Goal: Task Accomplishment & Management: Manage account settings

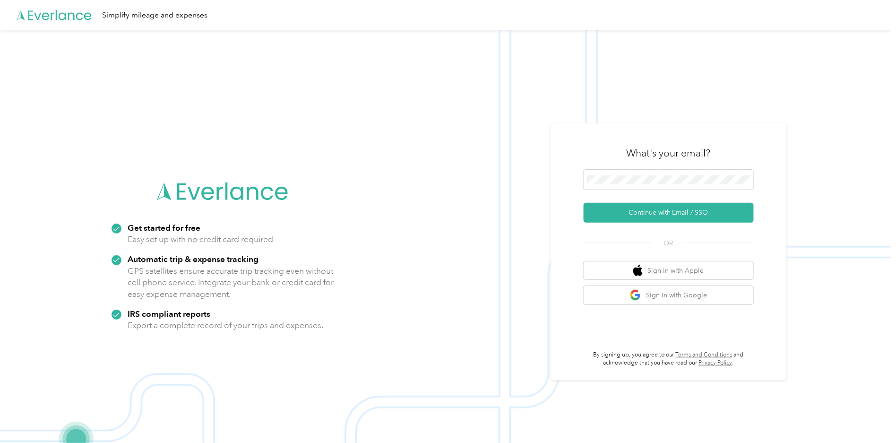
click at [707, 168] on div "What's your email?" at bounding box center [669, 153] width 170 height 33
click at [708, 172] on span at bounding box center [669, 180] width 170 height 20
click at [639, 219] on button "Continue with Email / SSO" at bounding box center [669, 213] width 170 height 20
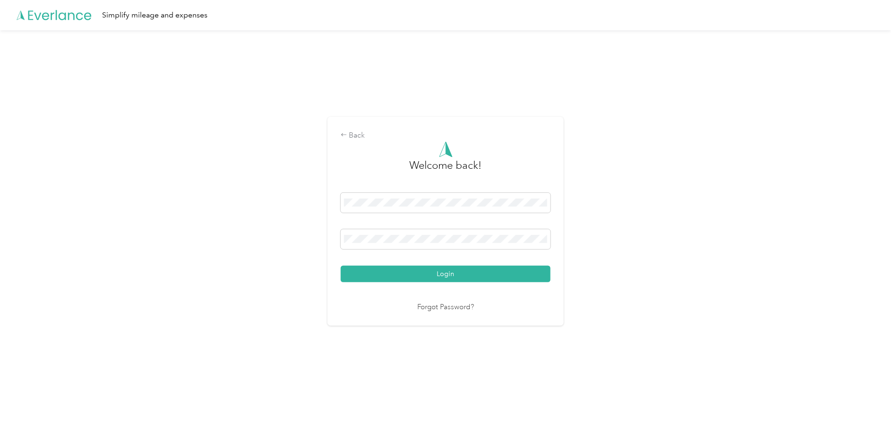
click at [452, 252] on div at bounding box center [446, 240] width 210 height 23
click at [341, 266] on button "Login" at bounding box center [446, 274] width 210 height 17
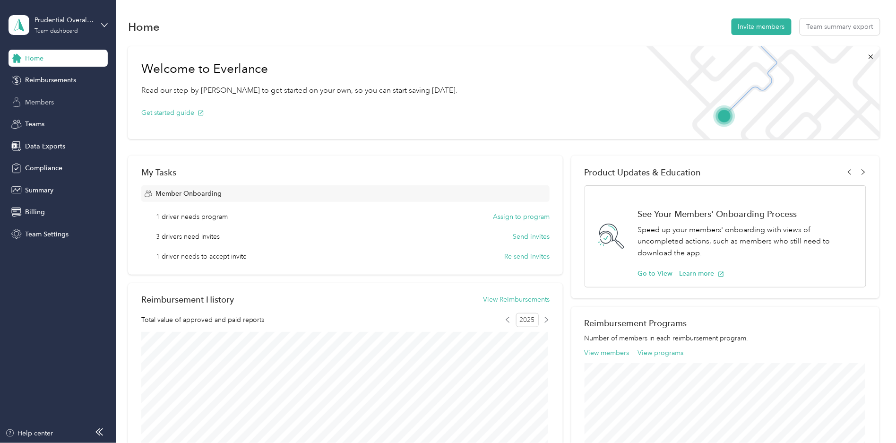
click at [35, 101] on span "Members" at bounding box center [39, 102] width 29 height 10
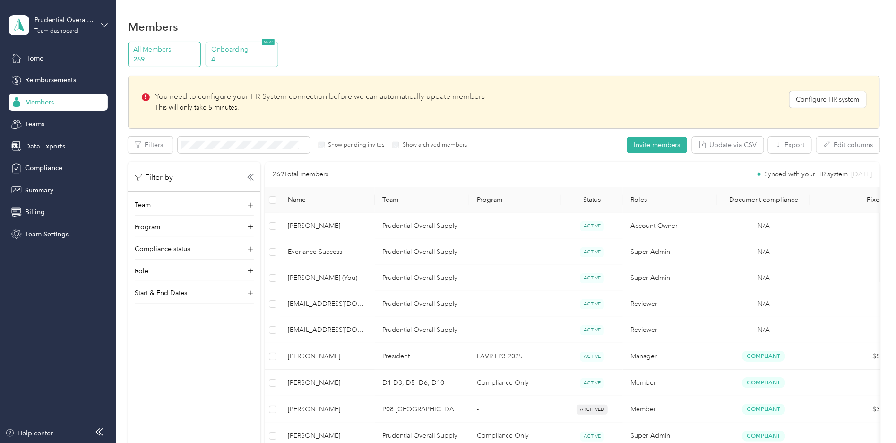
click at [242, 53] on p "Onboarding" at bounding box center [243, 49] width 64 height 10
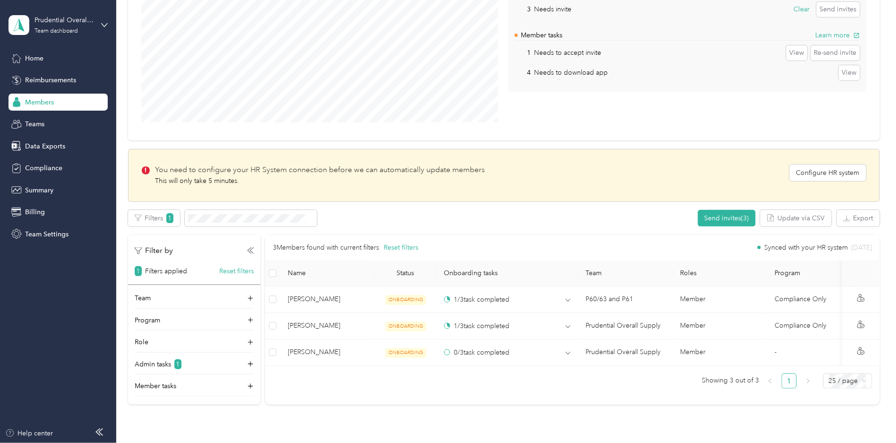
scroll to position [105, 0]
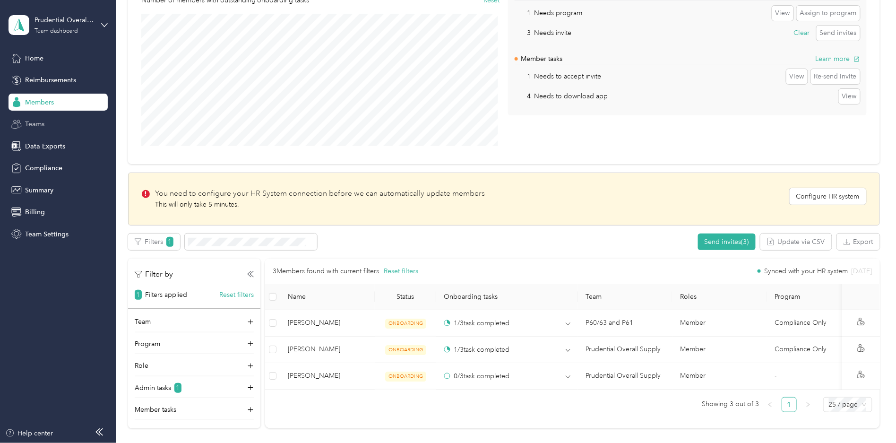
click at [34, 122] on span "Teams" at bounding box center [34, 124] width 19 height 10
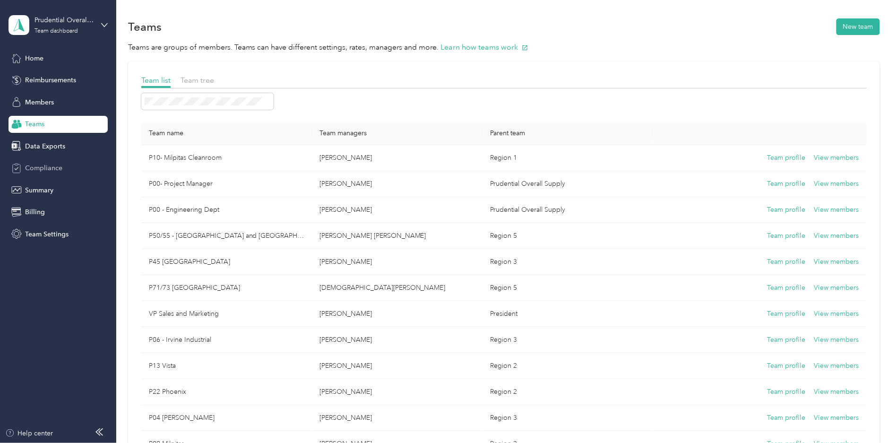
click at [44, 161] on div "Compliance" at bounding box center [58, 168] width 99 height 17
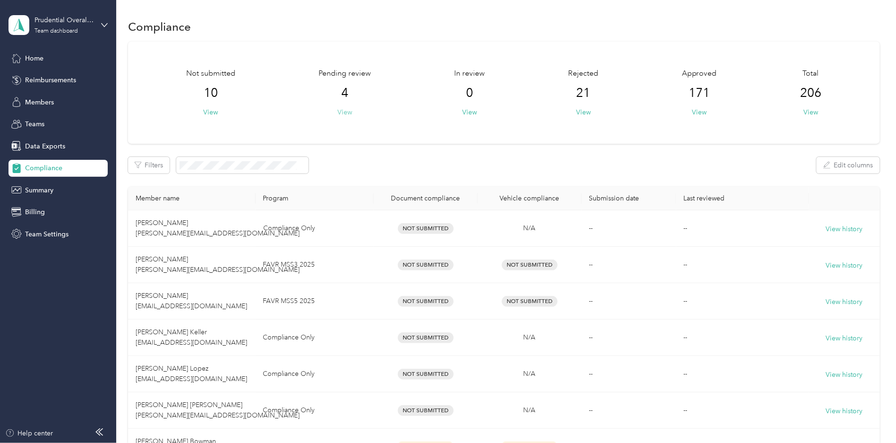
click at [339, 109] on button "View" at bounding box center [345, 112] width 15 height 10
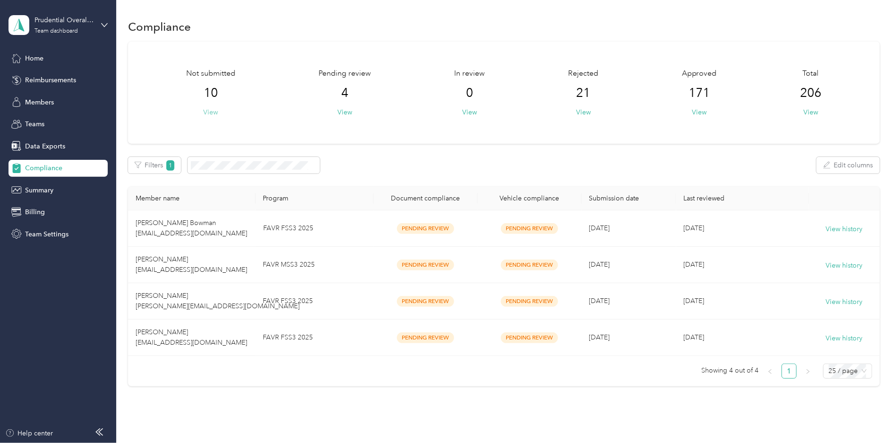
click at [211, 111] on button "View" at bounding box center [210, 112] width 15 height 10
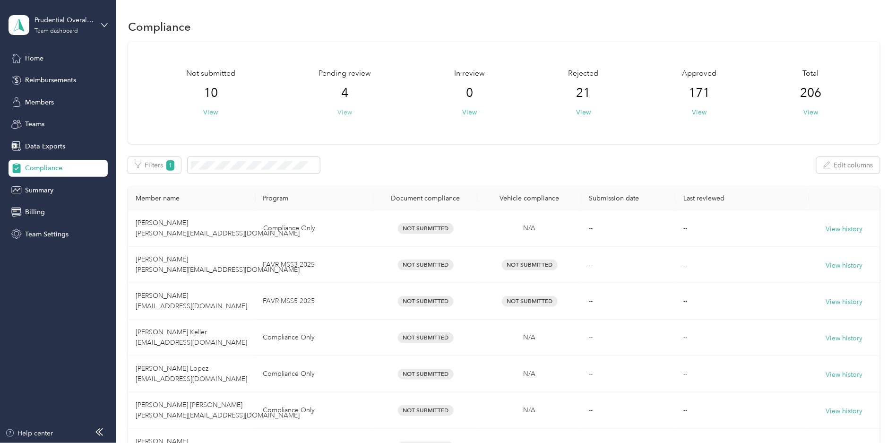
click at [342, 108] on button "View" at bounding box center [345, 112] width 15 height 10
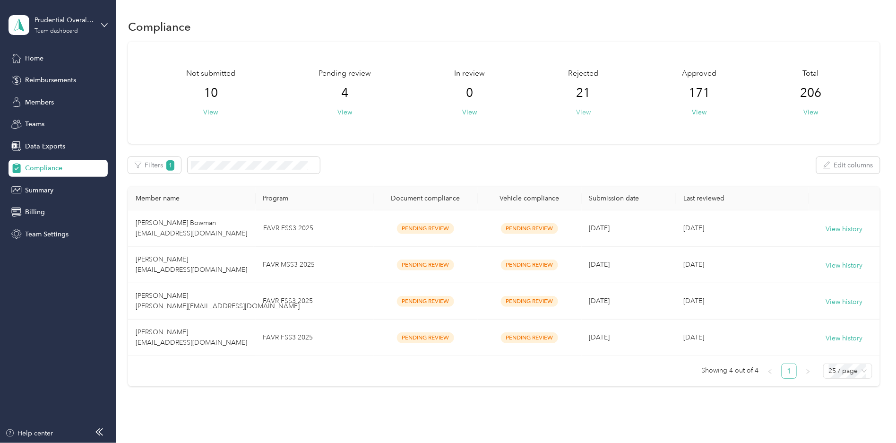
click at [580, 109] on button "View" at bounding box center [583, 112] width 15 height 10
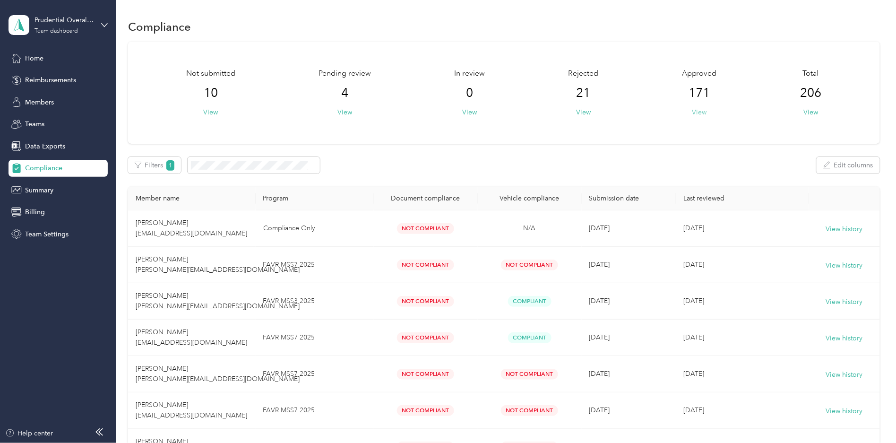
click at [696, 107] on button "View" at bounding box center [700, 112] width 15 height 10
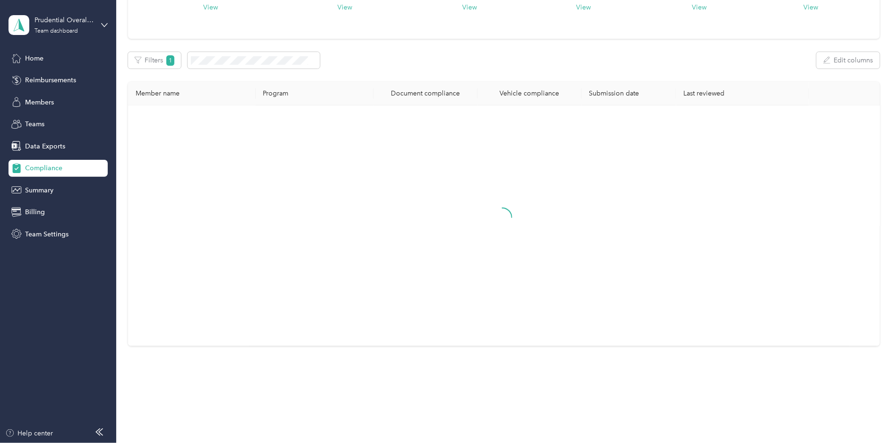
scroll to position [52, 0]
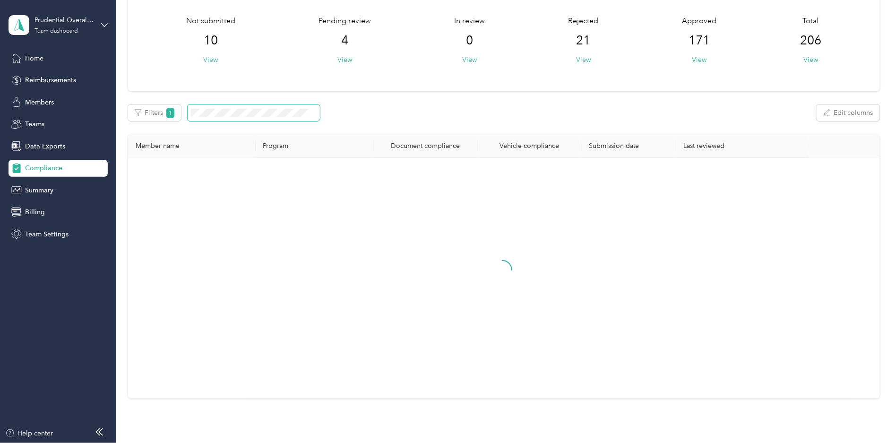
click at [271, 106] on span at bounding box center [254, 112] width 132 height 17
click at [310, 113] on span at bounding box center [312, 113] width 9 height 10
click at [313, 113] on icon at bounding box center [314, 113] width 5 height 5
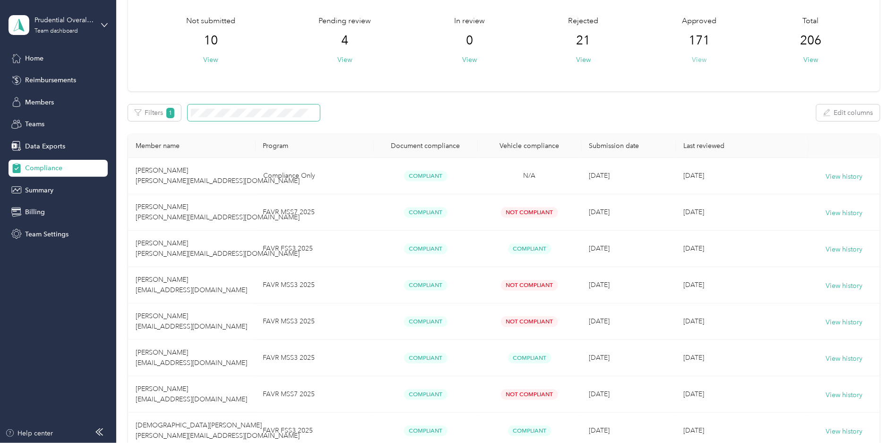
click at [701, 59] on button "View" at bounding box center [700, 60] width 15 height 10
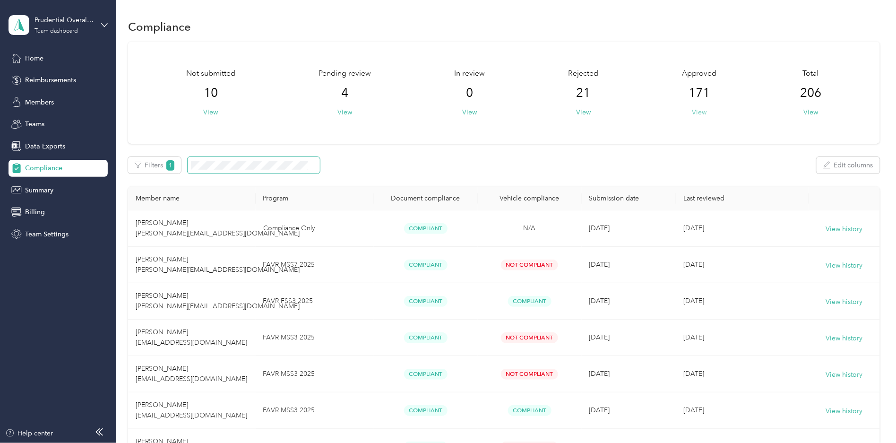
click at [704, 112] on button "View" at bounding box center [700, 112] width 15 height 10
click at [696, 109] on button "View" at bounding box center [700, 112] width 15 height 10
click at [694, 111] on button "View" at bounding box center [700, 112] width 15 height 10
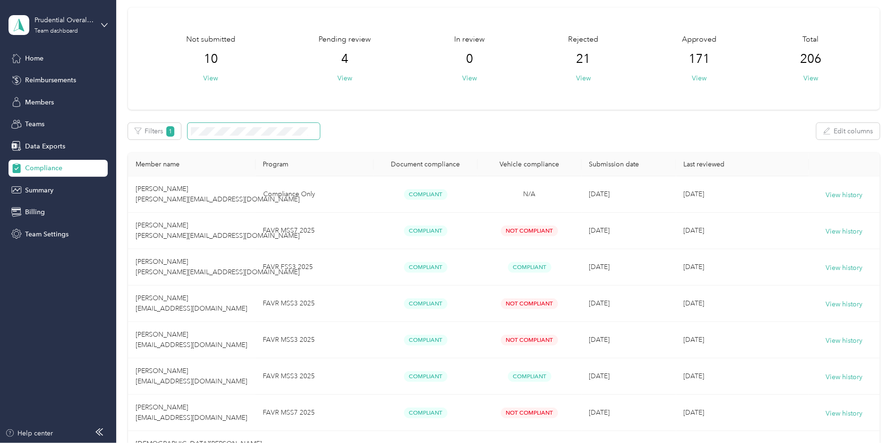
scroll to position [52, 0]
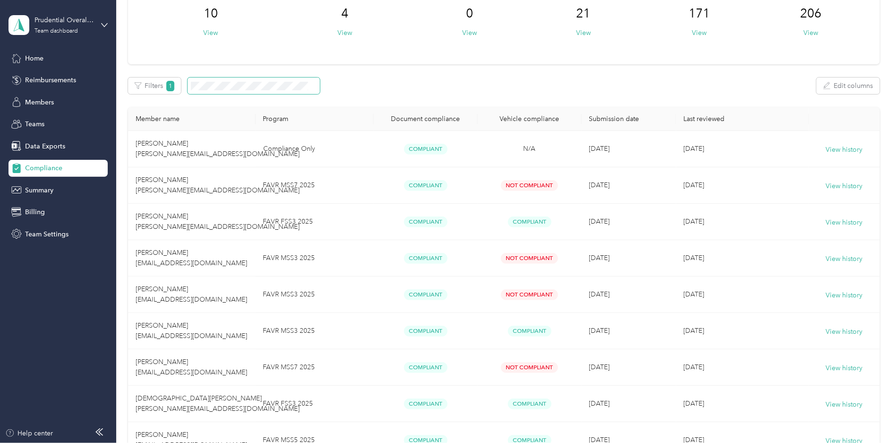
drag, startPoint x: 470, startPoint y: 113, endPoint x: 434, endPoint y: 91, distance: 42.4
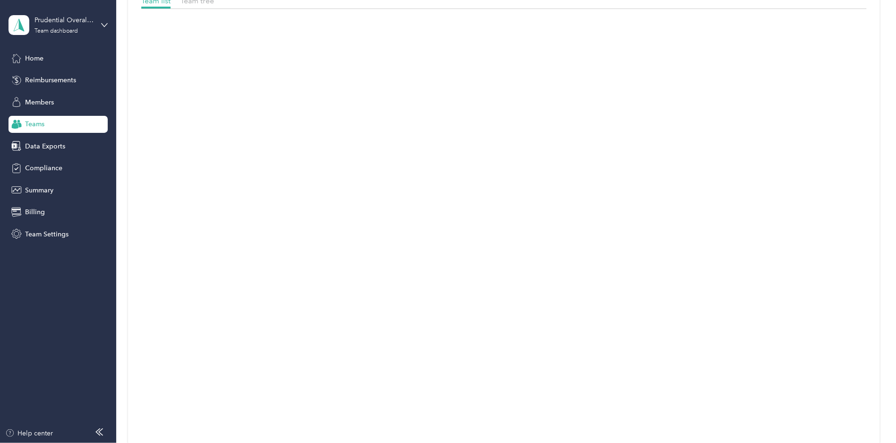
scroll to position [105, 0]
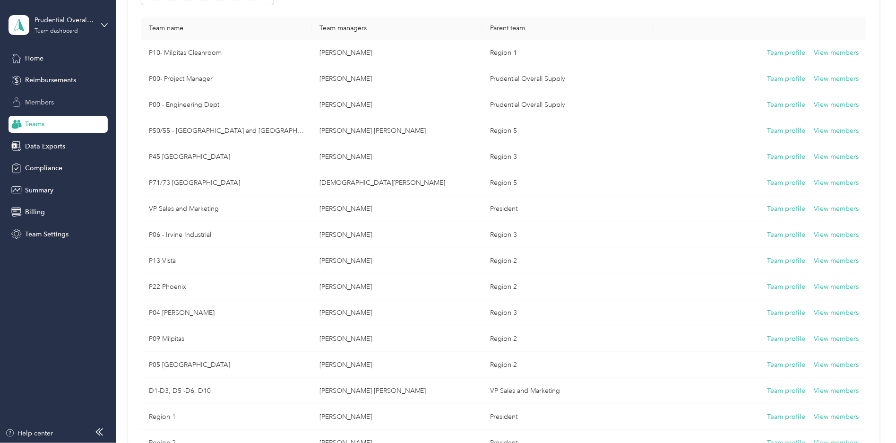
click at [57, 103] on div "Members" at bounding box center [58, 102] width 99 height 17
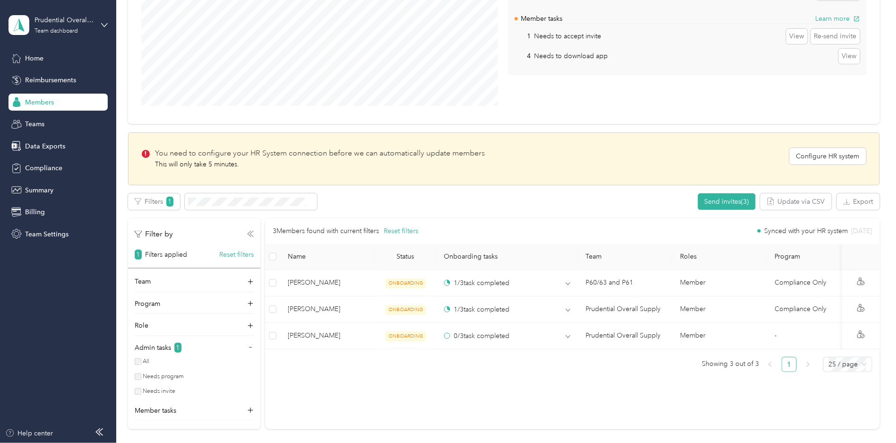
scroll to position [157, 0]
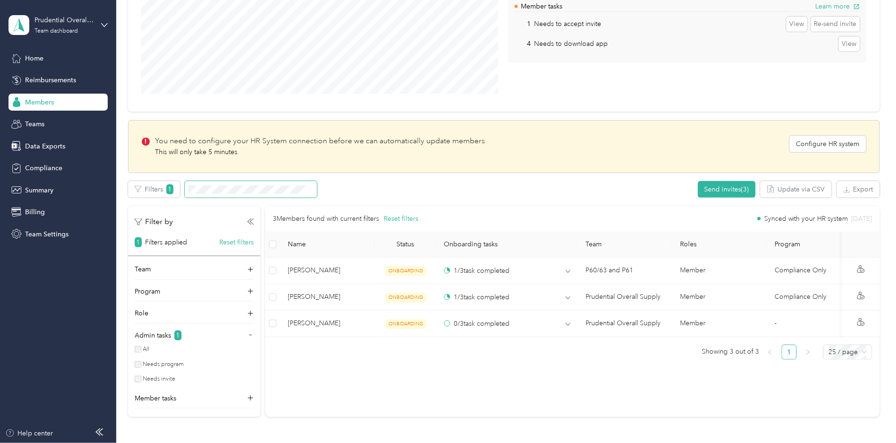
click at [252, 195] on span at bounding box center [251, 189] width 132 height 17
click at [253, 193] on span at bounding box center [251, 189] width 132 height 17
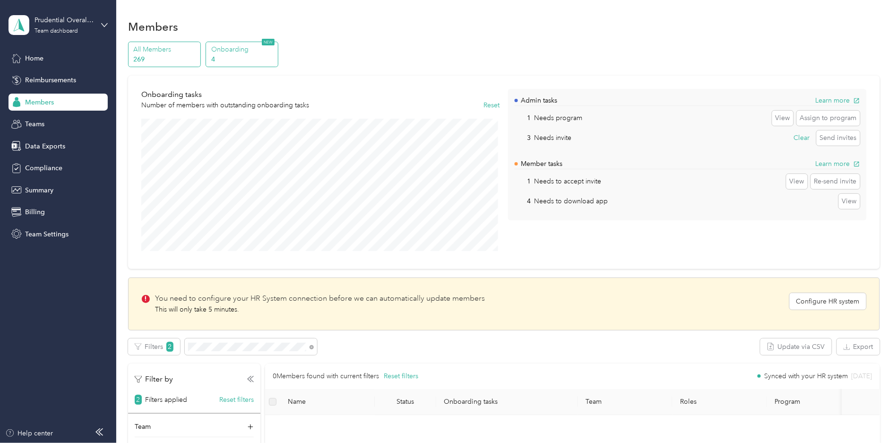
click at [186, 65] on div "All Members 269" at bounding box center [164, 55] width 73 height 26
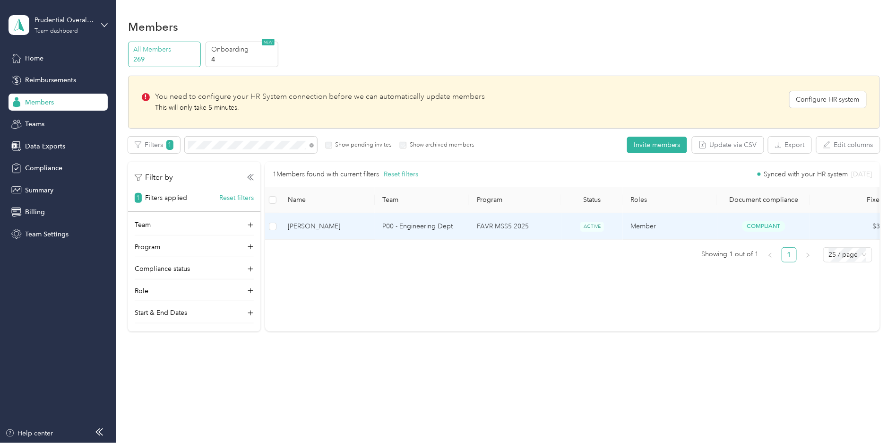
click at [565, 229] on td "ACTIVE" at bounding box center [592, 226] width 61 height 26
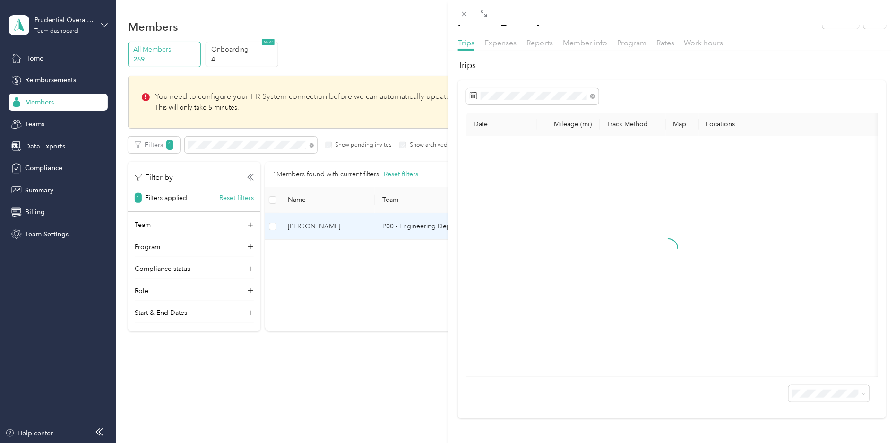
scroll to position [35, 0]
click at [589, 37] on div "Member info" at bounding box center [585, 43] width 44 height 12
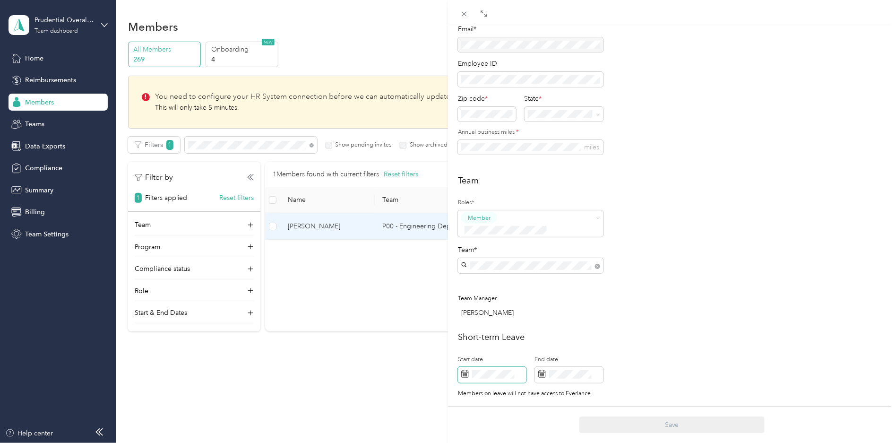
scroll to position [220, 0]
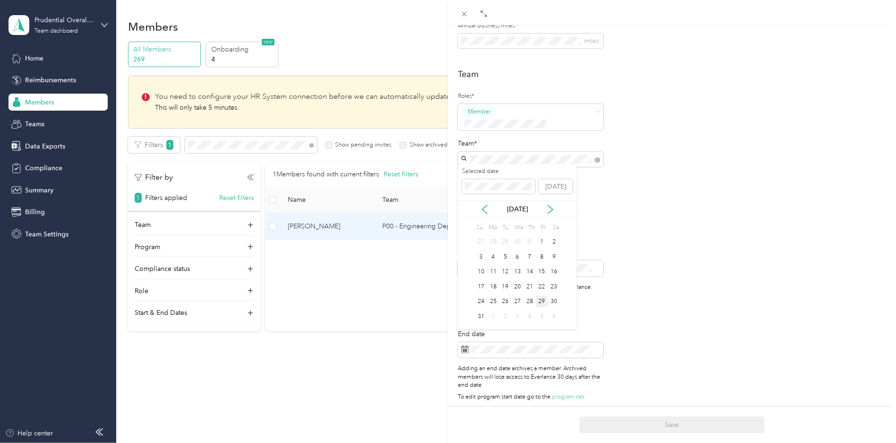
click at [542, 300] on div "29" at bounding box center [542, 302] width 12 height 12
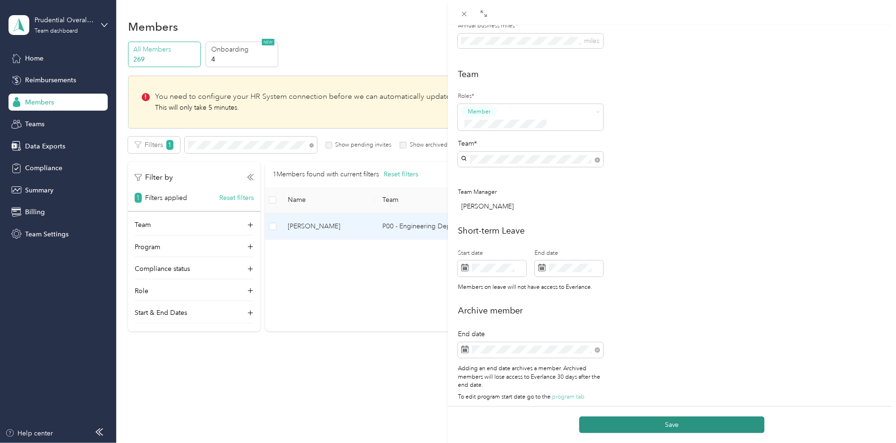
click at [659, 383] on button "Save" at bounding box center [672, 425] width 185 height 17
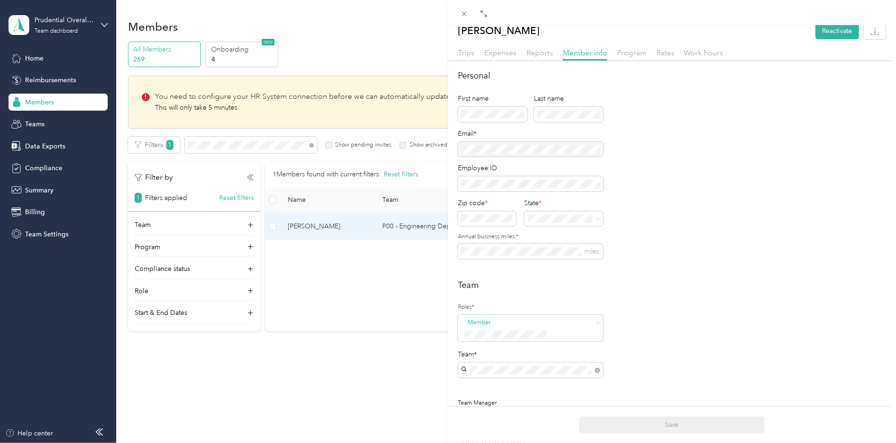
scroll to position [0, 0]
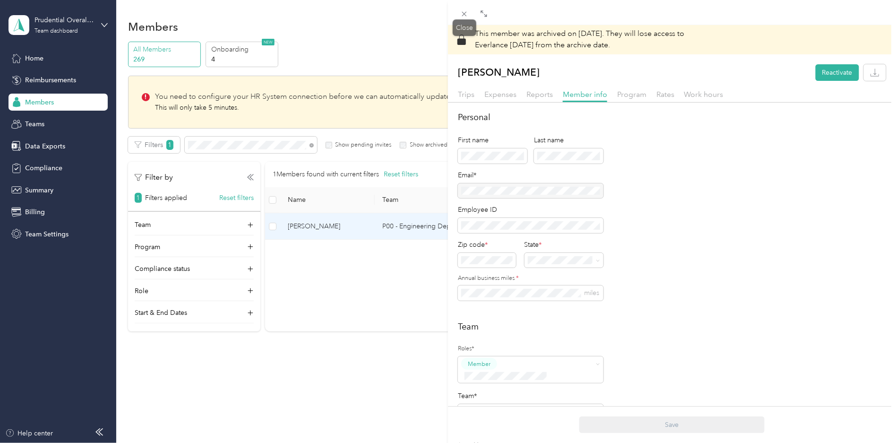
drag, startPoint x: 464, startPoint y: 12, endPoint x: 459, endPoint y: 32, distance: 20.4
click at [464, 13] on icon at bounding box center [464, 14] width 5 height 5
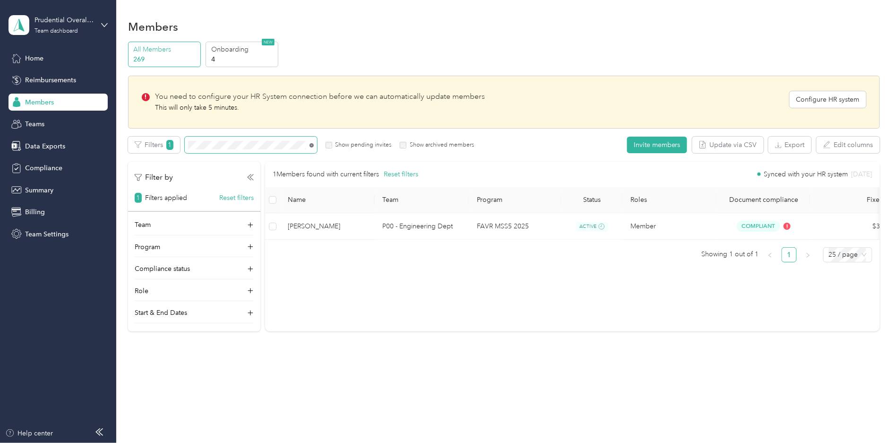
click at [311, 143] on icon at bounding box center [312, 145] width 4 height 4
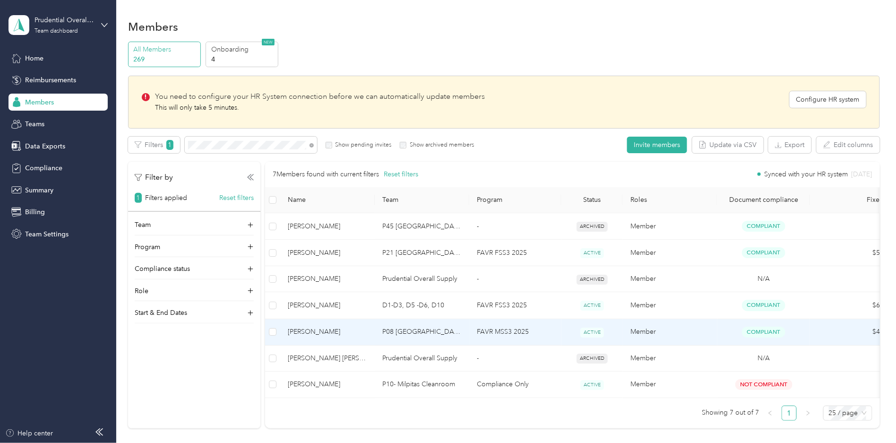
click at [467, 333] on td "P08 [GEOGRAPHIC_DATA]" at bounding box center [422, 332] width 95 height 26
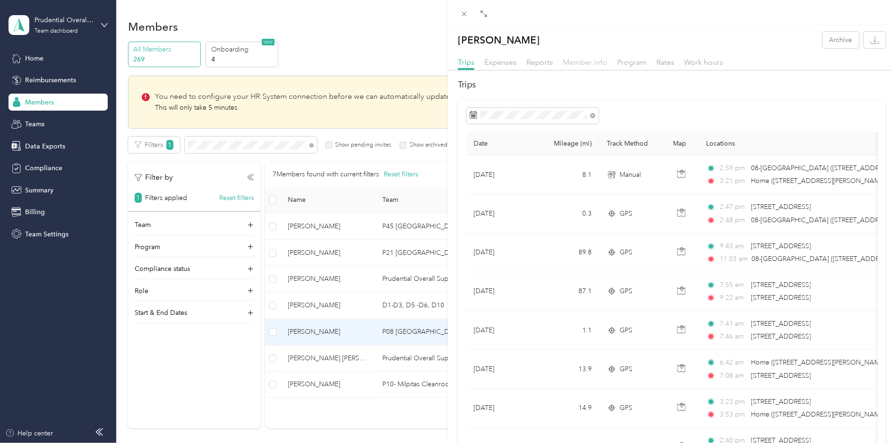
click at [567, 63] on span "Member info" at bounding box center [585, 62] width 44 height 9
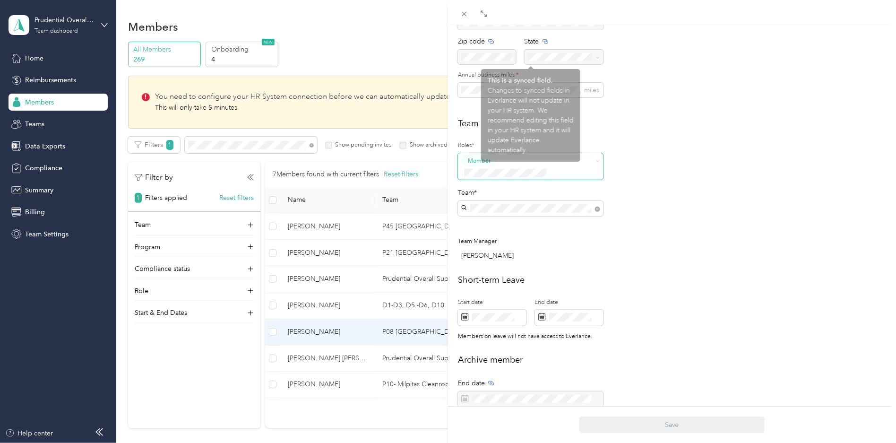
scroll to position [220, 0]
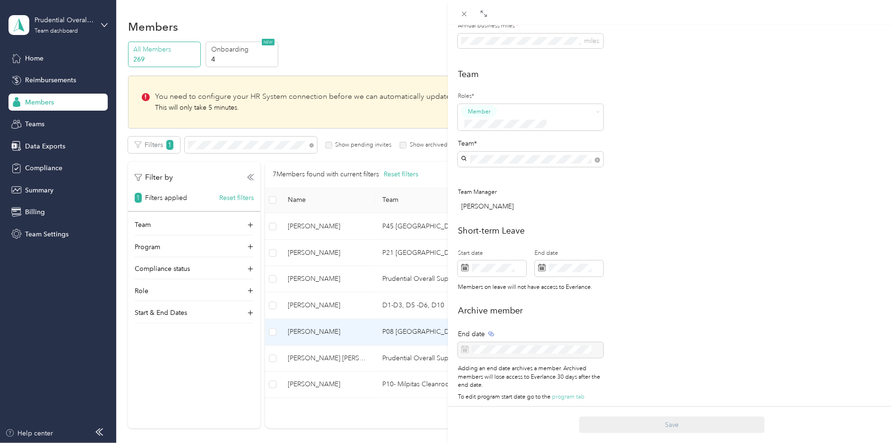
click at [689, 174] on div "Team Roles* Member Team* Team Manager [PERSON_NAME]" at bounding box center [672, 142] width 428 height 148
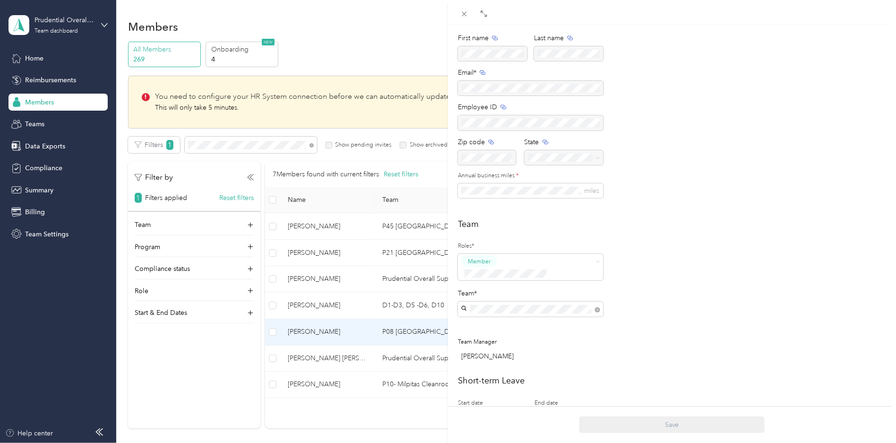
scroll to position [0, 0]
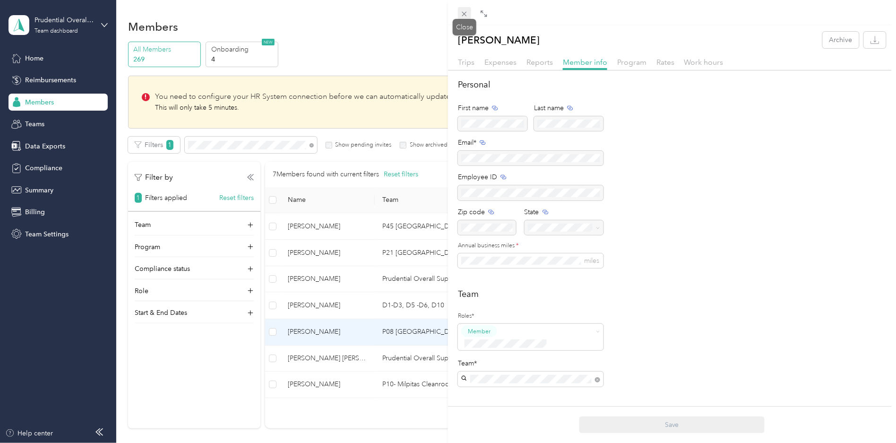
click at [463, 17] on icon at bounding box center [465, 14] width 8 height 8
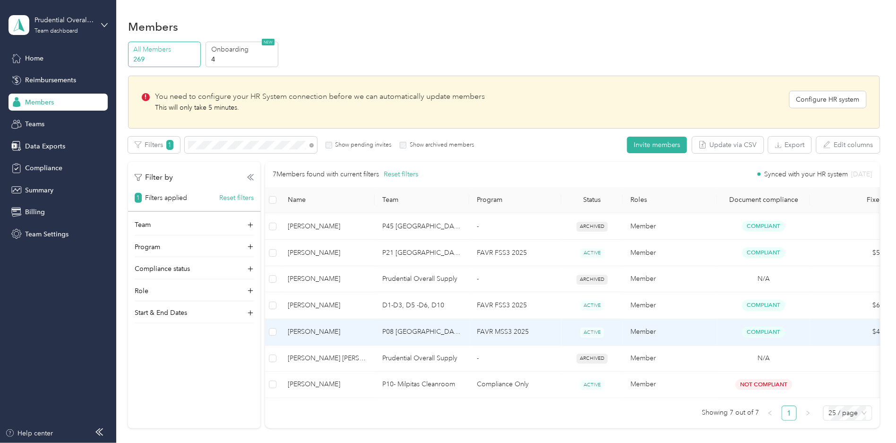
click at [532, 339] on td "FAVR MSS3 2025" at bounding box center [516, 332] width 92 height 26
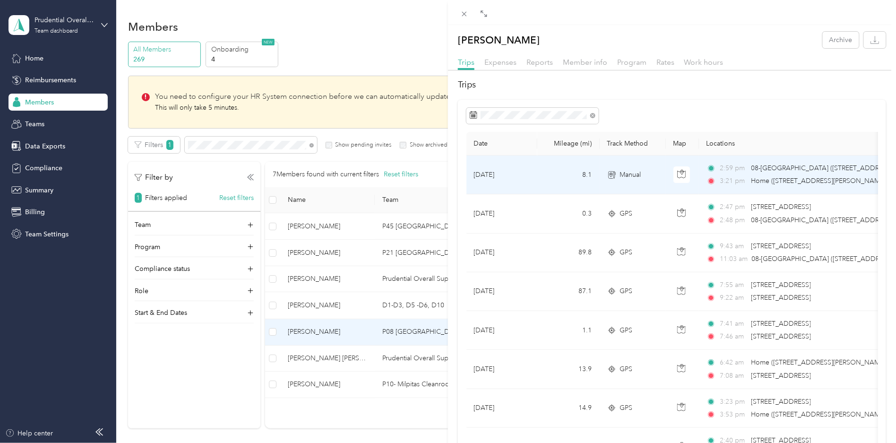
click at [563, 177] on td "8.1" at bounding box center [569, 175] width 62 height 39
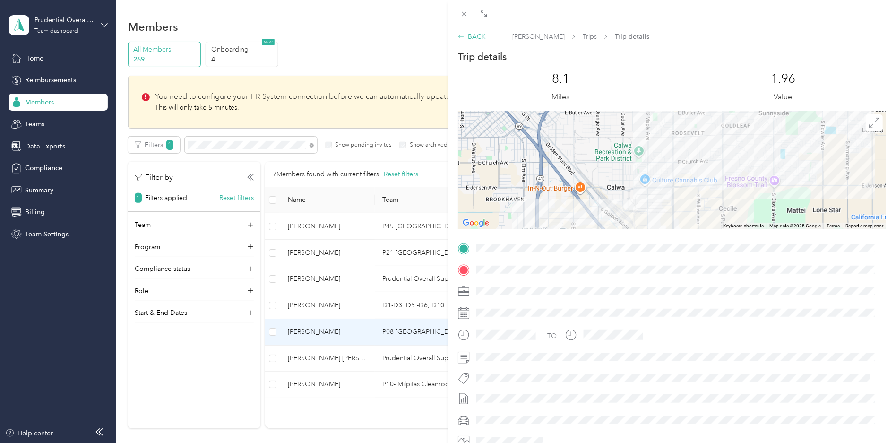
click at [478, 36] on div "BACK" at bounding box center [472, 37] width 28 height 10
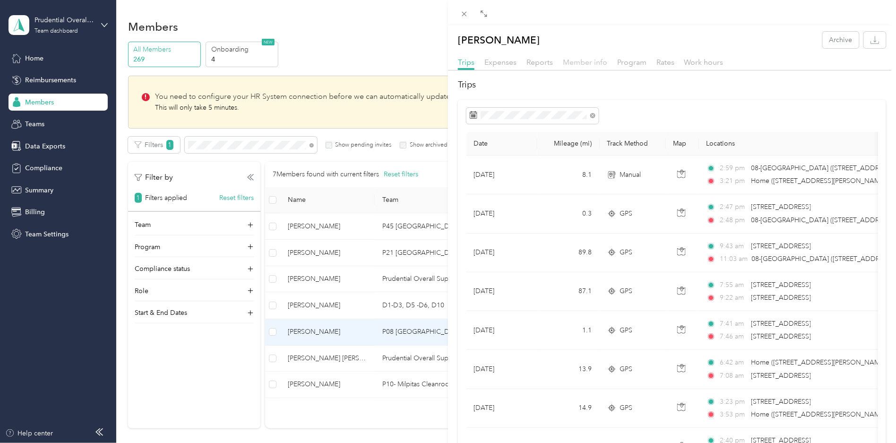
click at [582, 65] on span "Member info" at bounding box center [585, 62] width 44 height 9
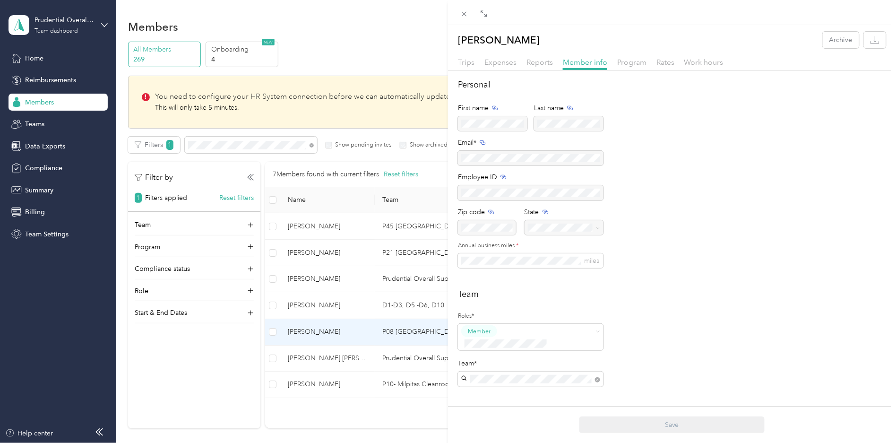
scroll to position [220, 0]
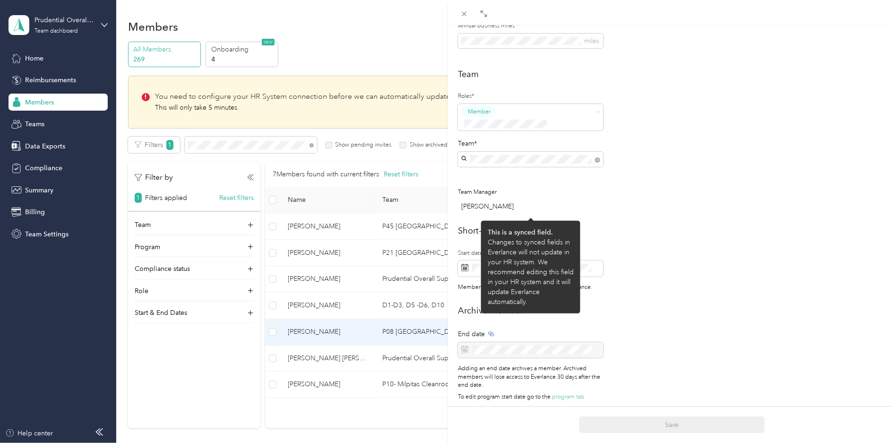
click at [497, 342] on div at bounding box center [531, 350] width 146 height 16
click at [483, 342] on div at bounding box center [531, 350] width 146 height 16
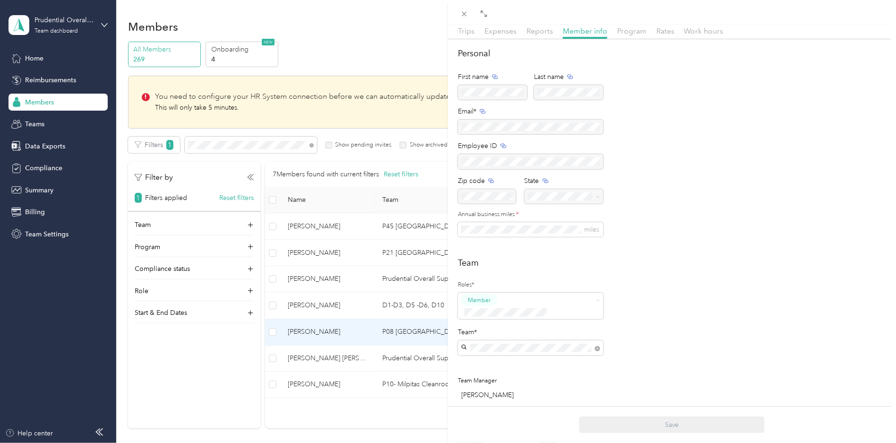
scroll to position [0, 0]
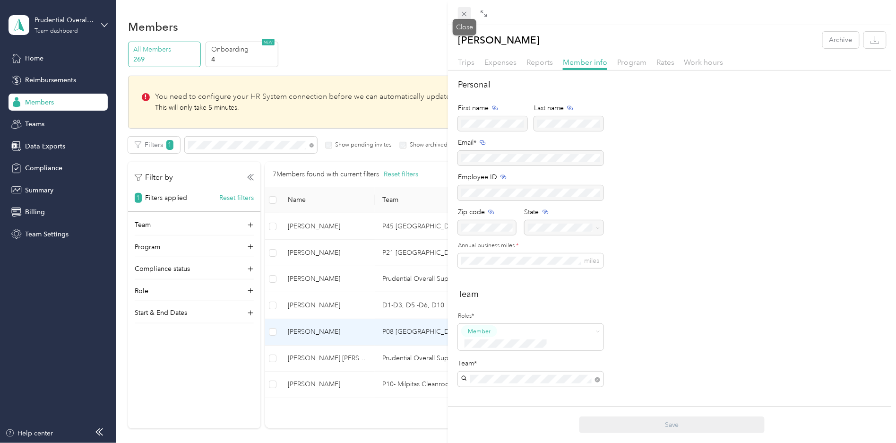
click at [460, 15] on span at bounding box center [464, 13] width 13 height 13
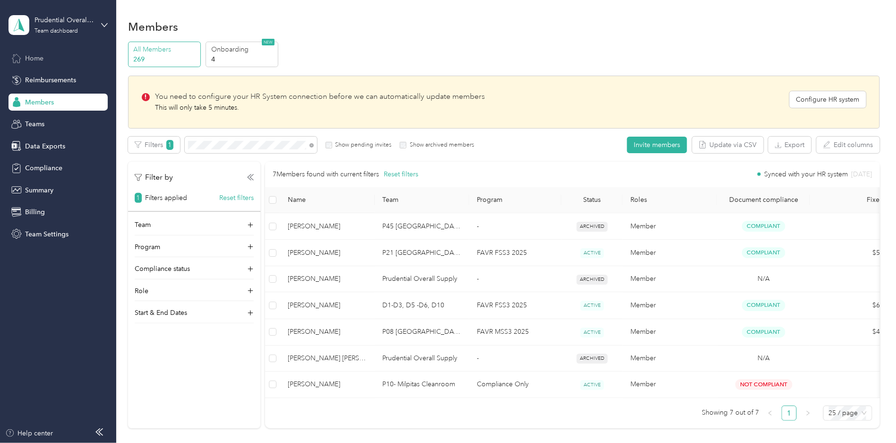
click at [35, 55] on span "Home" at bounding box center [34, 58] width 18 height 10
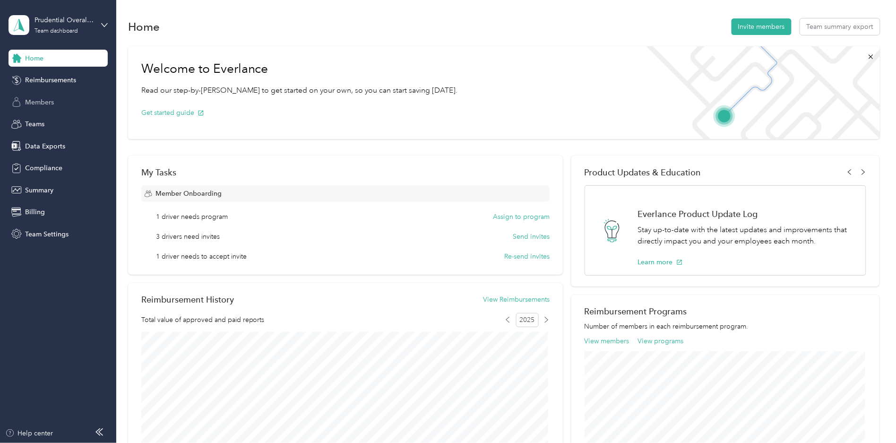
click at [33, 103] on span "Members" at bounding box center [39, 102] width 29 height 10
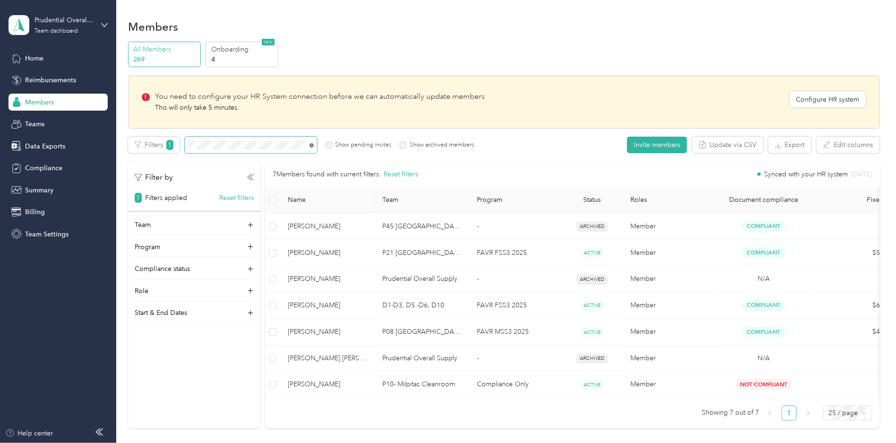
click at [312, 145] on icon at bounding box center [312, 146] width 2 height 2
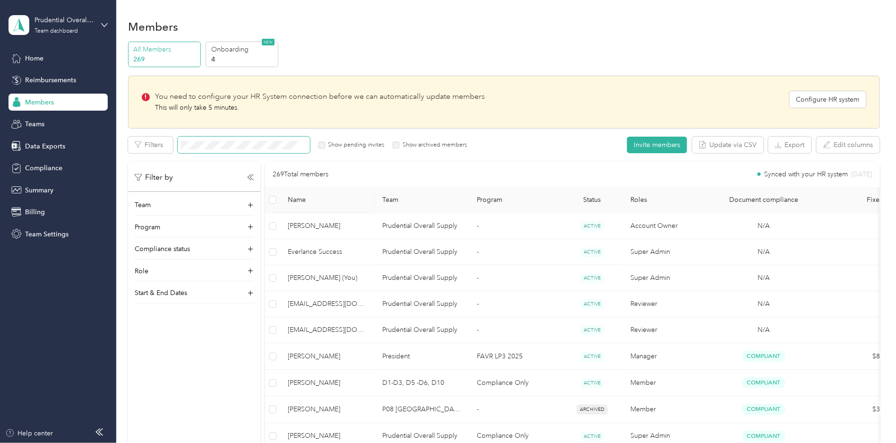
click at [358, 57] on div "All Members 269 Onboarding 4 NEW" at bounding box center [504, 55] width 752 height 26
click at [653, 144] on button "Invite members" at bounding box center [657, 145] width 60 height 17
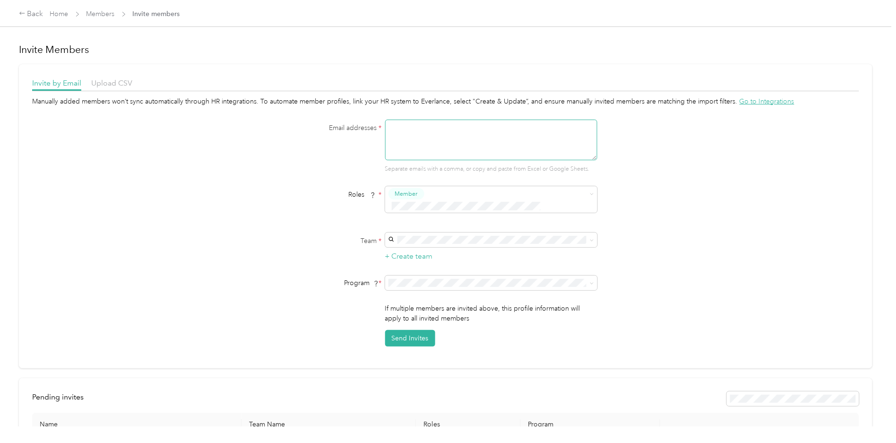
click at [406, 133] on textarea at bounding box center [491, 140] width 212 height 41
paste textarea "[EMAIL_ADDRESS][DOMAIN_NAME]"
type textarea "[EMAIL_ADDRESS][DOMAIN_NAME]"
click at [424, 243] on span "P45 [GEOGRAPHIC_DATA]" at bounding box center [431, 245] width 81 height 8
click at [411, 302] on span "Compliance Only (CPM)" at bounding box center [427, 301] width 72 height 8
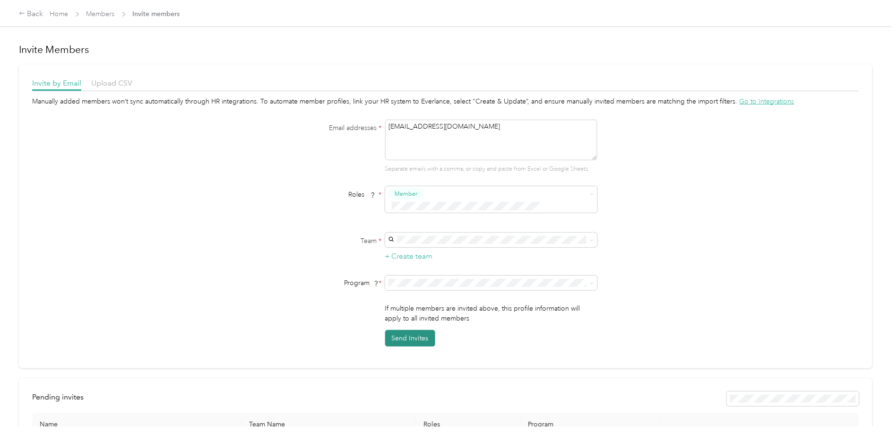
click at [418, 330] on button "Send Invites" at bounding box center [410, 338] width 50 height 17
click at [95, 16] on link "Members" at bounding box center [101, 14] width 28 height 8
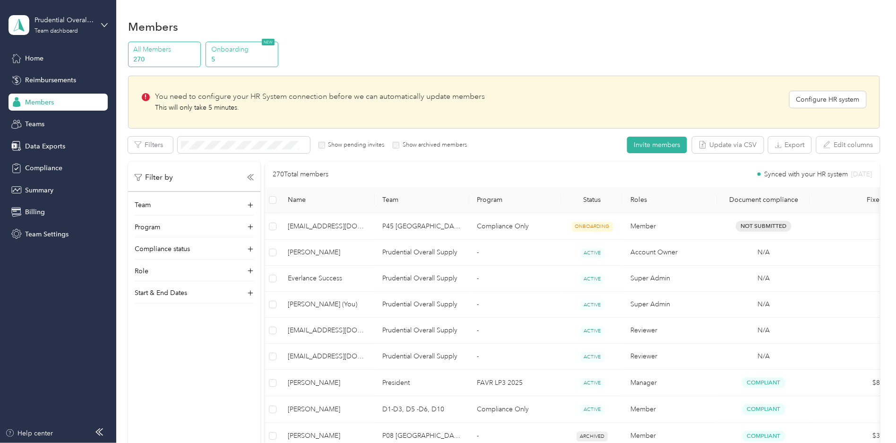
click at [230, 52] on p "Onboarding" at bounding box center [243, 49] width 64 height 10
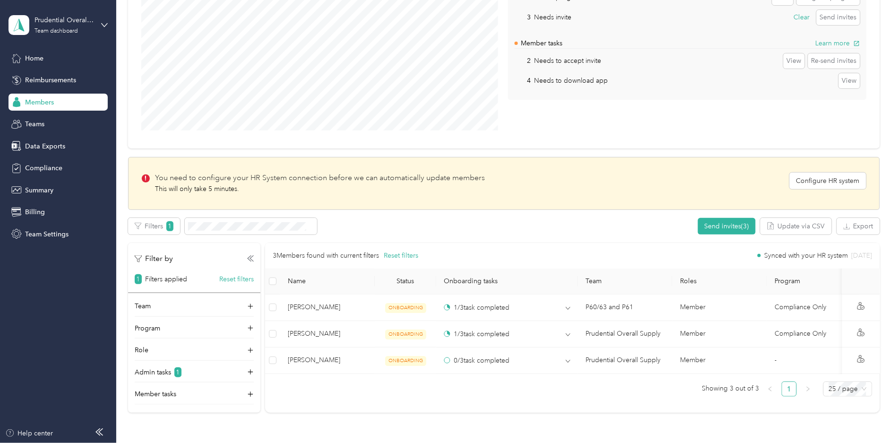
scroll to position [157, 0]
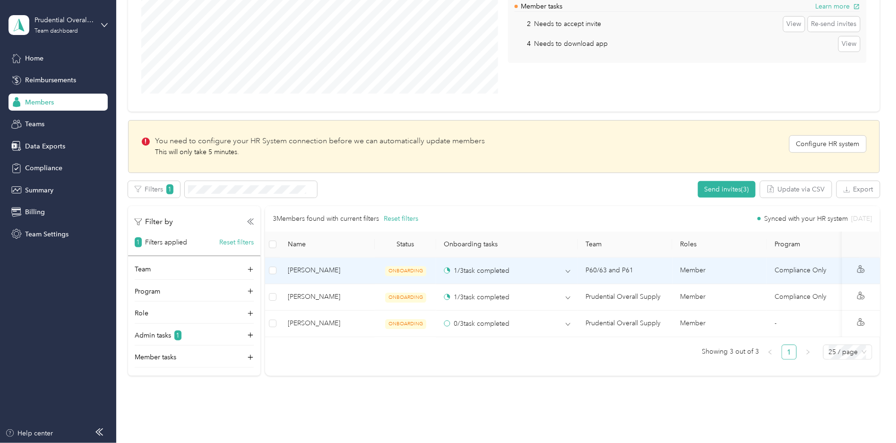
click at [361, 266] on span "[PERSON_NAME]" at bounding box center [327, 270] width 79 height 10
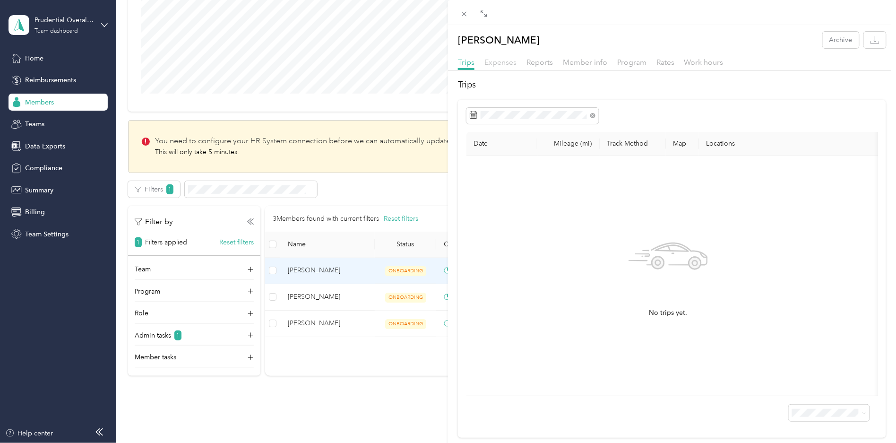
click at [509, 63] on span "Expenses" at bounding box center [501, 62] width 32 height 9
click at [580, 61] on span "Member info" at bounding box center [585, 62] width 44 height 9
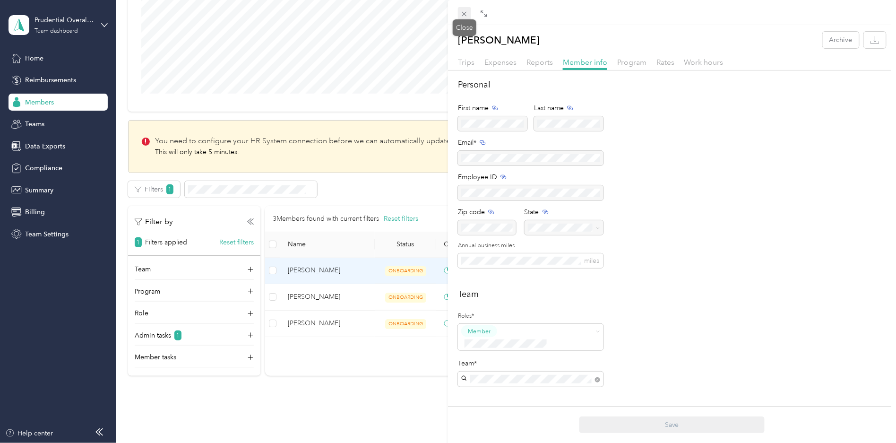
click at [467, 13] on icon at bounding box center [465, 14] width 8 height 8
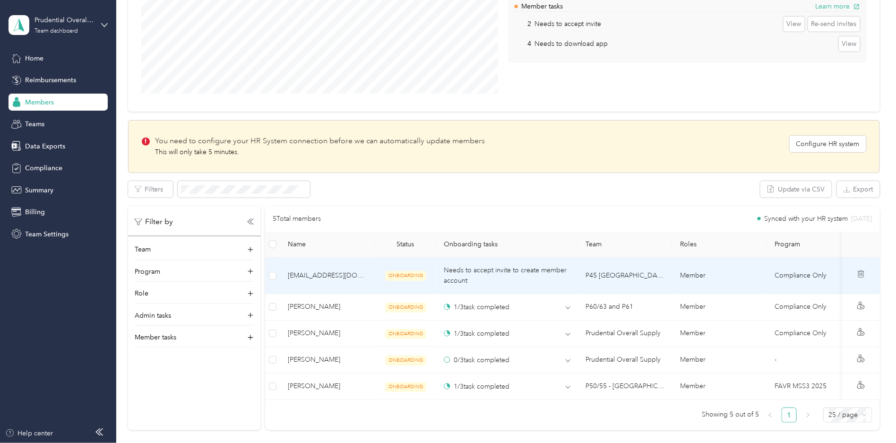
click at [369, 271] on td "[EMAIL_ADDRESS][DOMAIN_NAME]" at bounding box center [327, 276] width 95 height 36
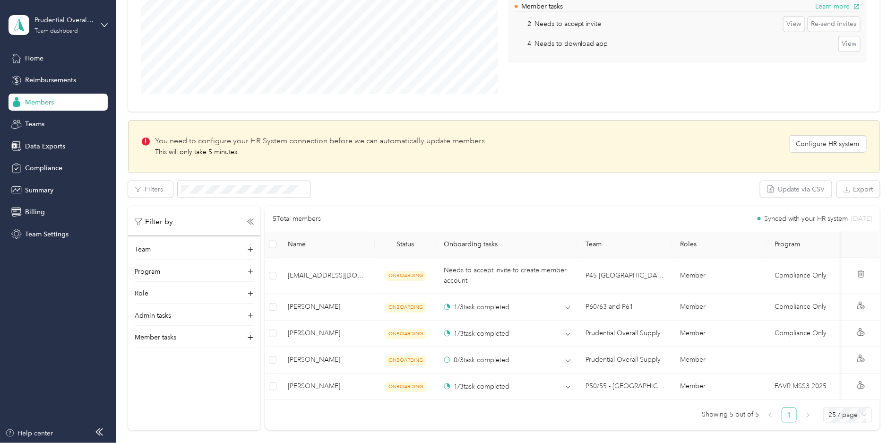
click at [373, 202] on div "Edit program Export Selected 0 of 5 members Cancel Filters Update via CSV Expor…" at bounding box center [504, 305] width 752 height 249
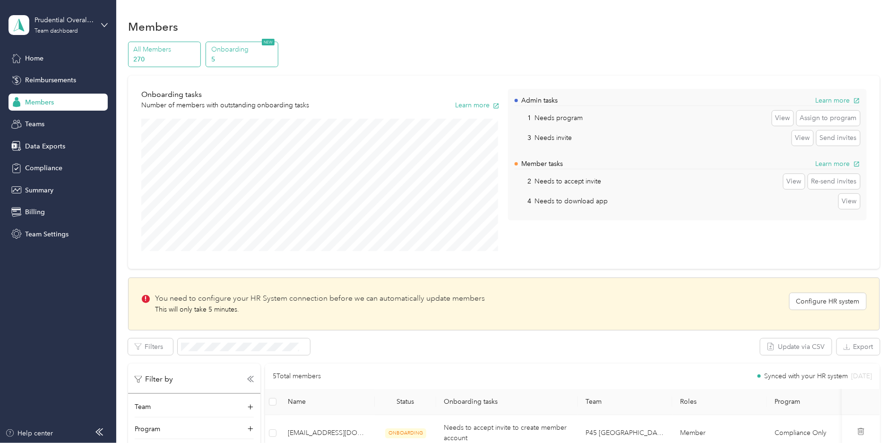
click at [168, 54] on p "270" at bounding box center [165, 59] width 64 height 10
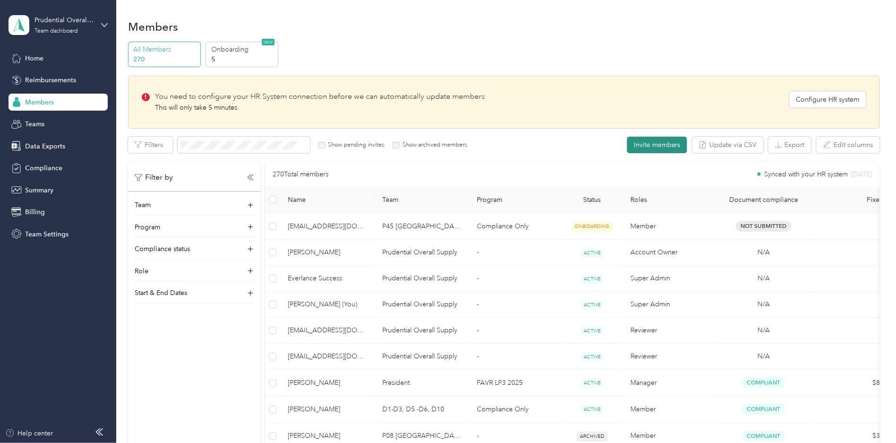
click at [636, 148] on button "Invite members" at bounding box center [657, 145] width 60 height 17
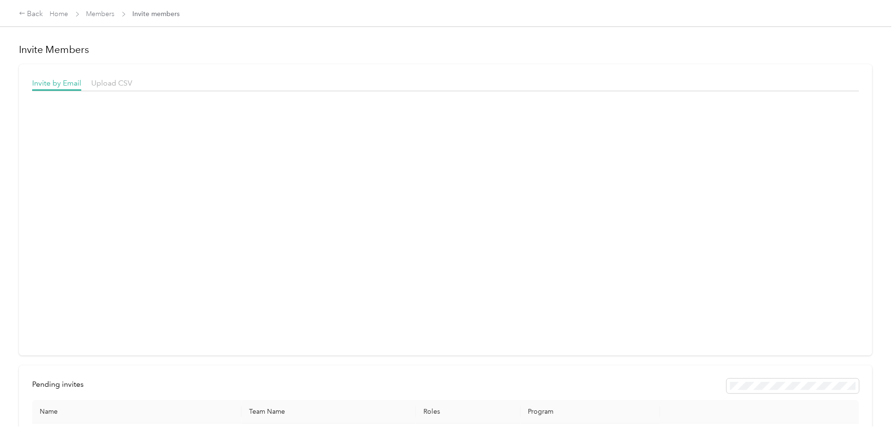
scroll to position [52, 0]
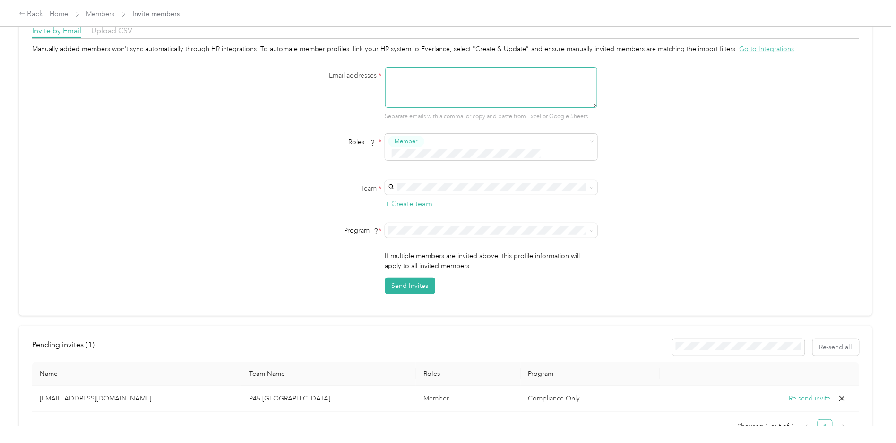
click at [434, 87] on textarea at bounding box center [491, 87] width 212 height 41
paste textarea "[PERSON_NAME][EMAIL_ADDRESS][DOMAIN_NAME]"
type textarea "[PERSON_NAME][EMAIL_ADDRESS][DOMAIN_NAME]"
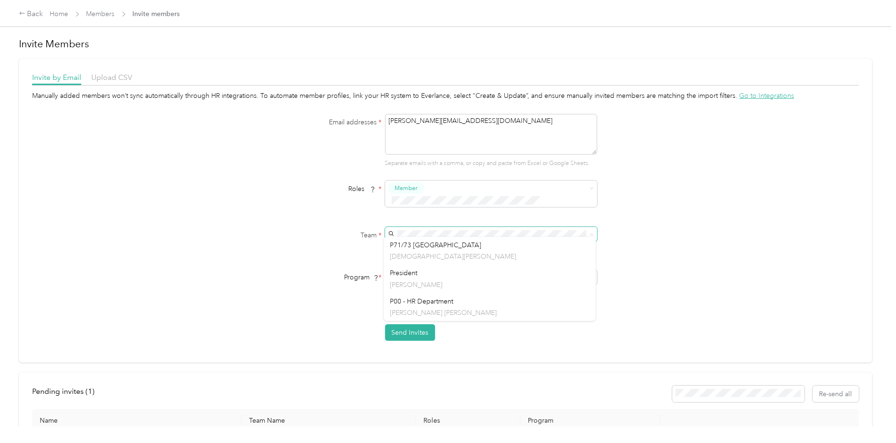
scroll to position [0, 0]
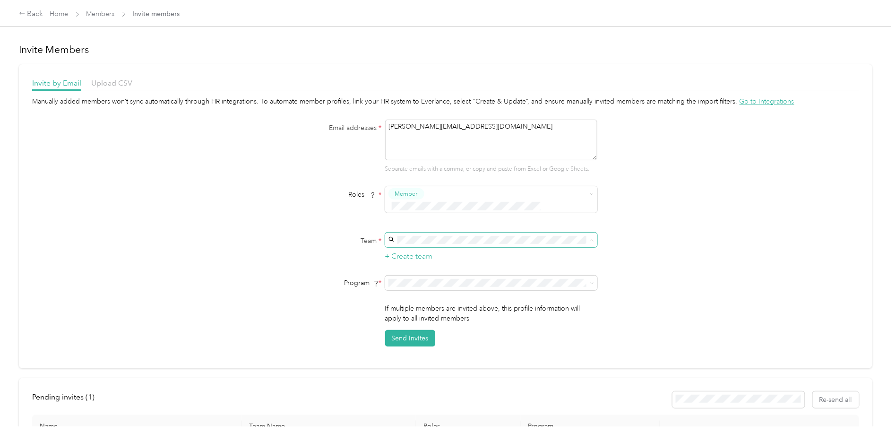
click at [422, 233] on span at bounding box center [491, 240] width 212 height 15
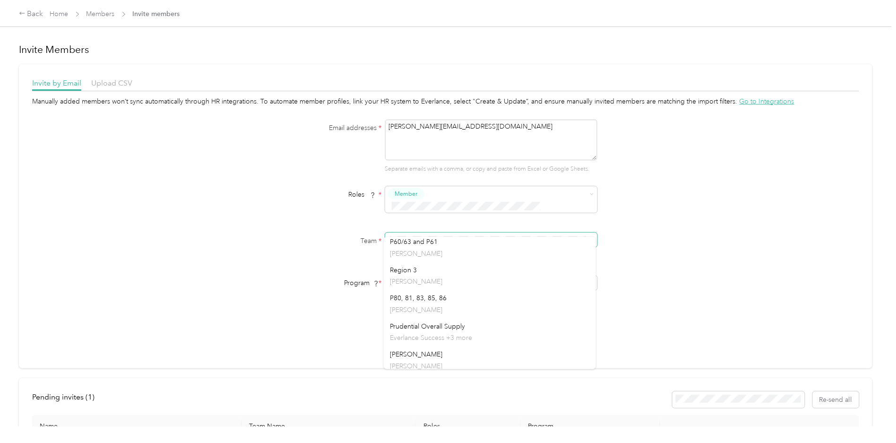
scroll to position [694, 0]
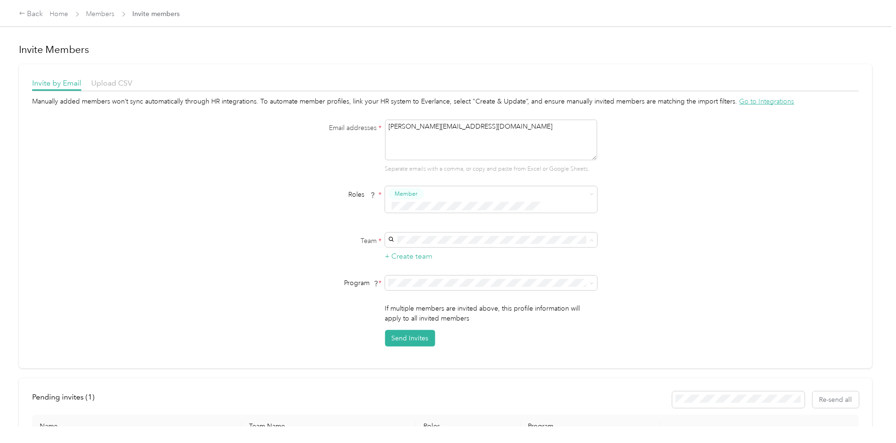
click at [441, 343] on div "Prudential Overall Supply Everlance Success +3 more" at bounding box center [490, 345] width 199 height 22
click at [423, 305] on li "Compliance Only (CPM)" at bounding box center [490, 304] width 212 height 17
click at [419, 330] on button "Send Invites" at bounding box center [410, 338] width 50 height 17
click at [150, 16] on span "Invite members" at bounding box center [156, 14] width 47 height 10
click at [154, 12] on span "Invite members" at bounding box center [156, 14] width 47 height 10
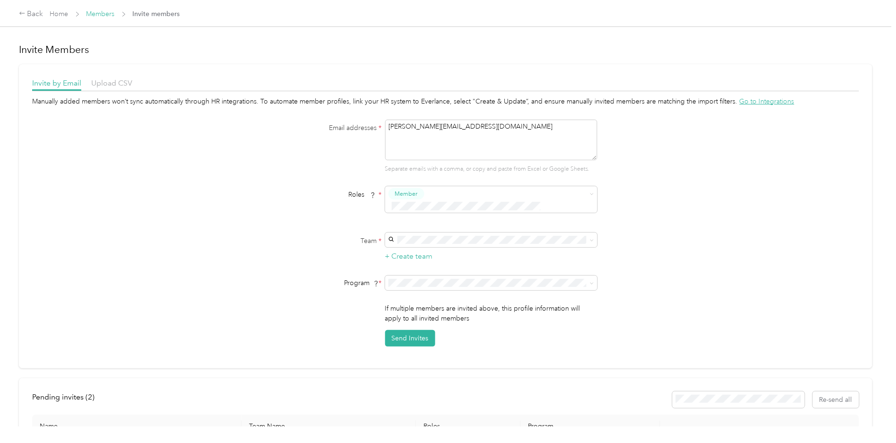
click at [97, 14] on link "Members" at bounding box center [101, 14] width 28 height 8
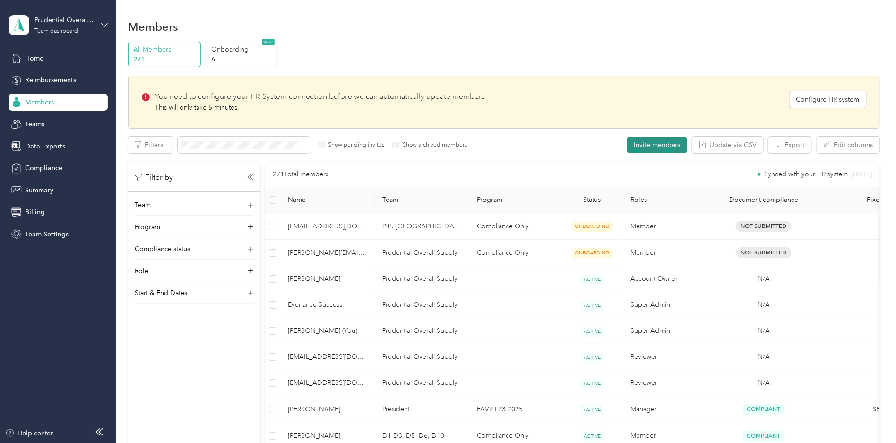
click at [644, 147] on button "Invite members" at bounding box center [657, 145] width 60 height 17
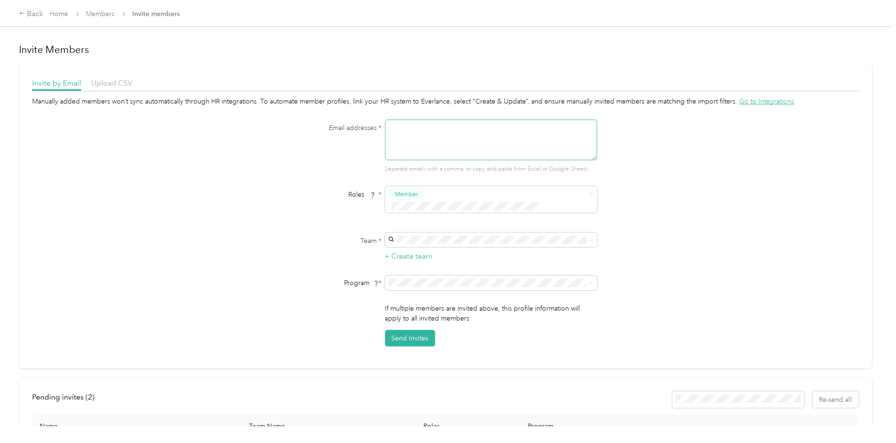
paste textarea "[EMAIL_ADDRESS][DOMAIN_NAME]"
type textarea "[EMAIL_ADDRESS][DOMAIN_NAME]"
click at [427, 251] on div "P08 Fresno [PERSON_NAME]" at bounding box center [490, 251] width 199 height 22
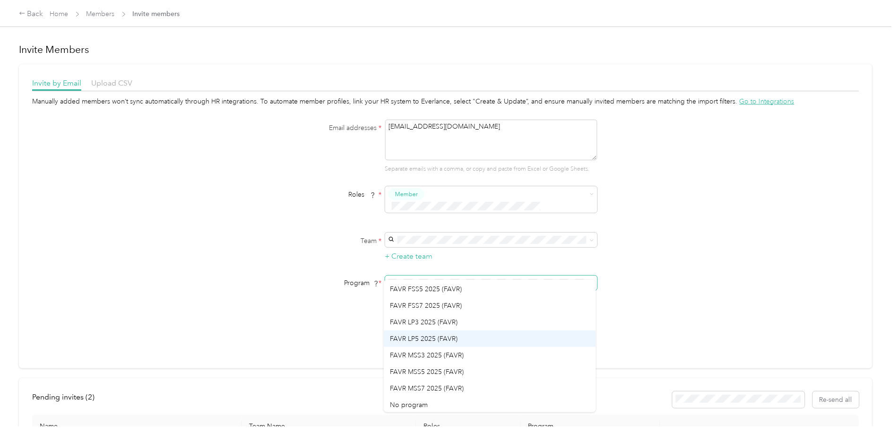
scroll to position [66, 0]
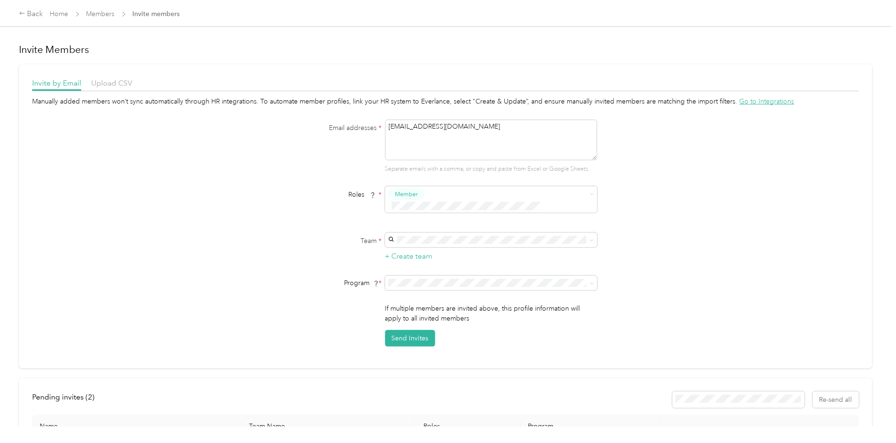
click at [437, 383] on span "FAVR MSS7 2025 (FAVR)" at bounding box center [428, 387] width 74 height 8
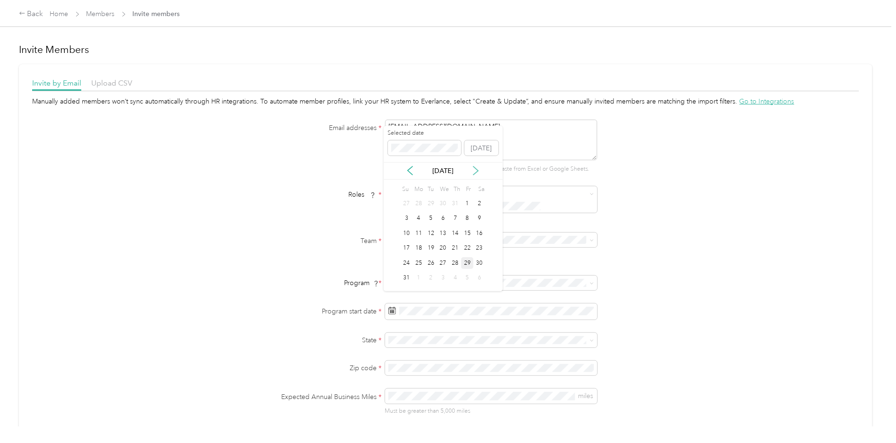
click at [474, 171] on icon at bounding box center [475, 170] width 9 height 9
click at [421, 202] on div "1" at bounding box center [419, 204] width 12 height 12
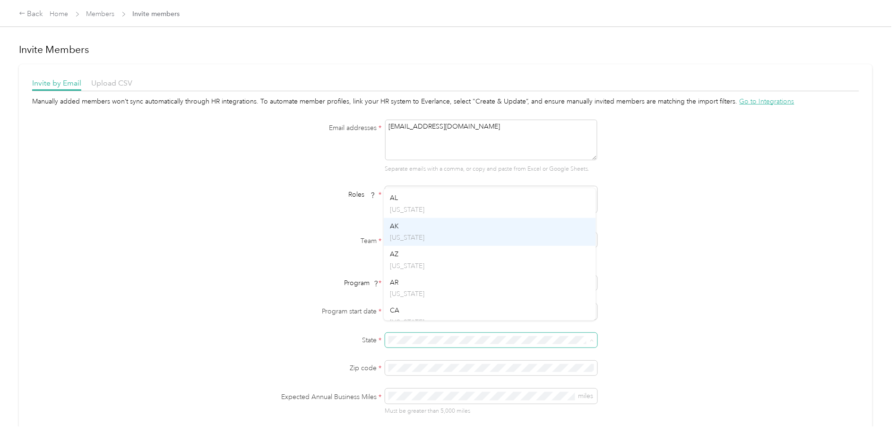
scroll to position [52, 0]
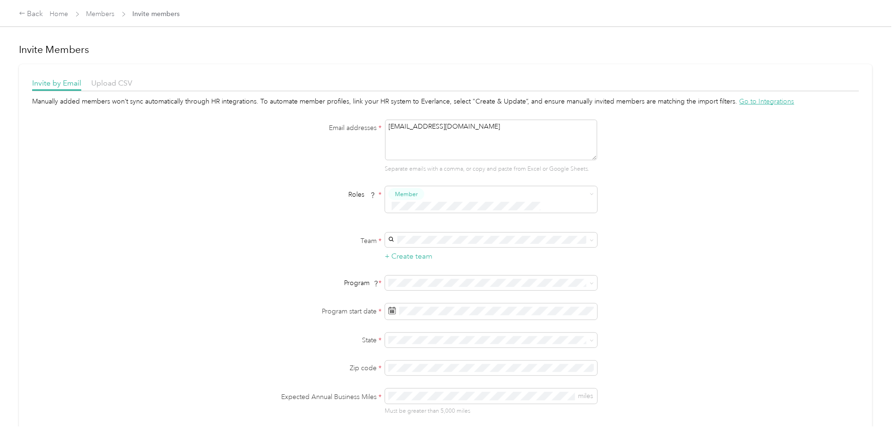
click at [407, 285] on div "CA [US_STATE]" at bounding box center [490, 288] width 199 height 22
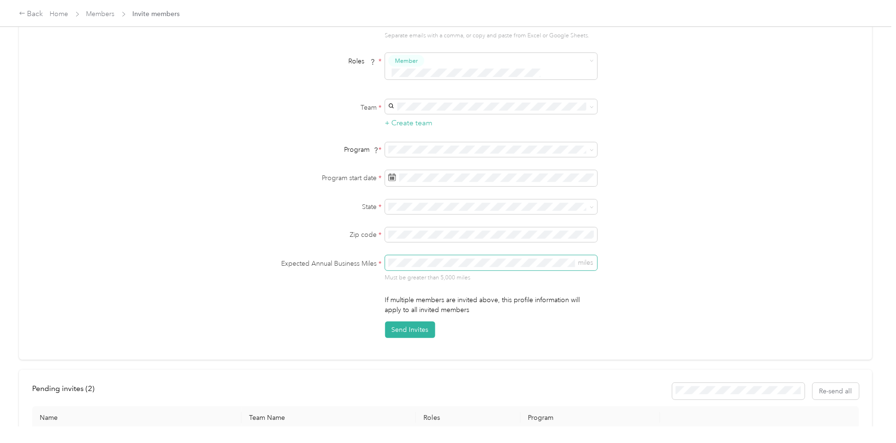
scroll to position [157, 0]
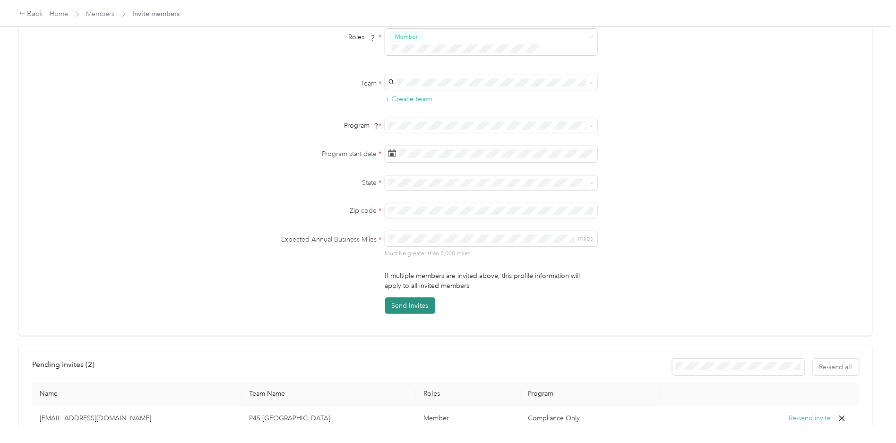
click at [422, 297] on button "Send Invites" at bounding box center [410, 305] width 50 height 17
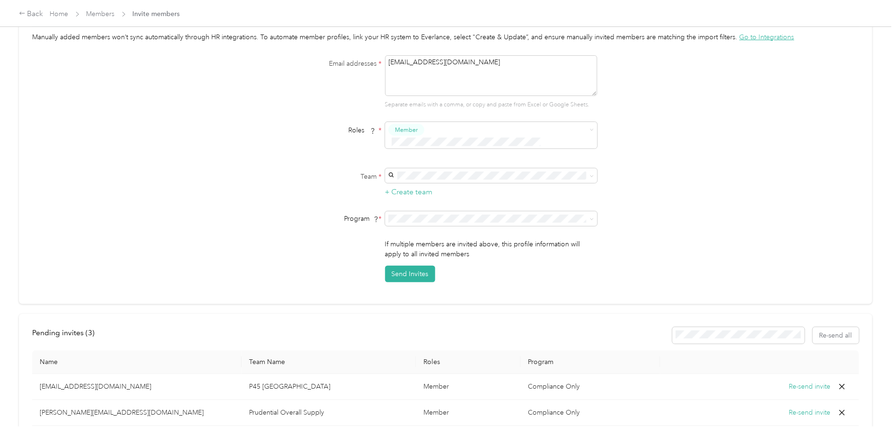
scroll to position [0, 0]
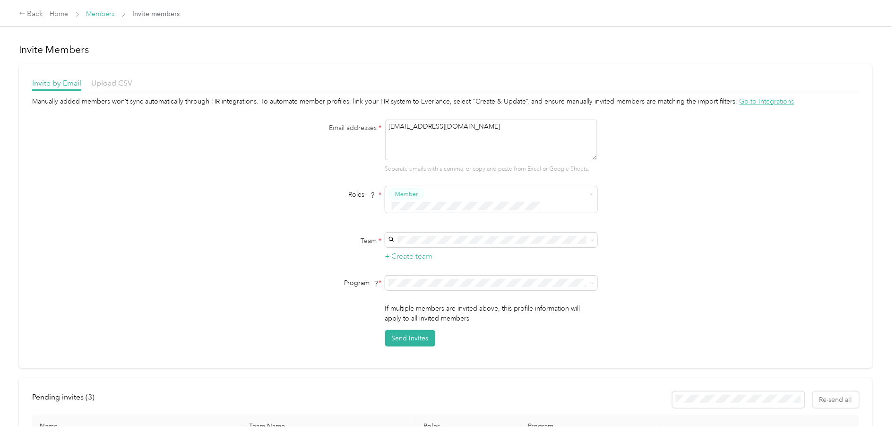
click at [110, 15] on link "Members" at bounding box center [101, 14] width 28 height 8
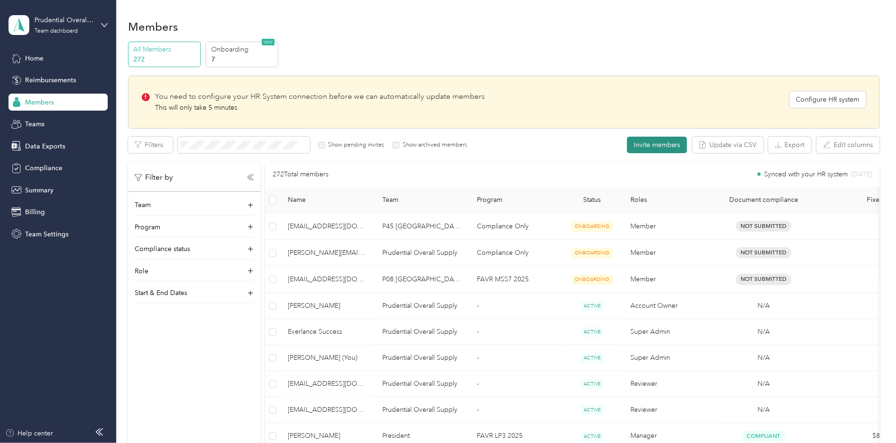
click at [675, 149] on button "Invite members" at bounding box center [657, 145] width 60 height 17
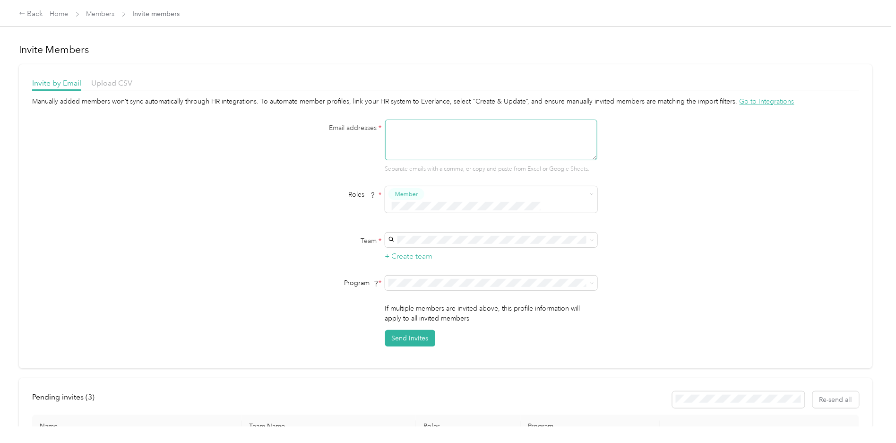
click at [407, 123] on textarea at bounding box center [491, 140] width 212 height 41
paste textarea "[EMAIL_ADDRESS][DOMAIN_NAME]"
type textarea "[EMAIL_ADDRESS][DOMAIN_NAME]"
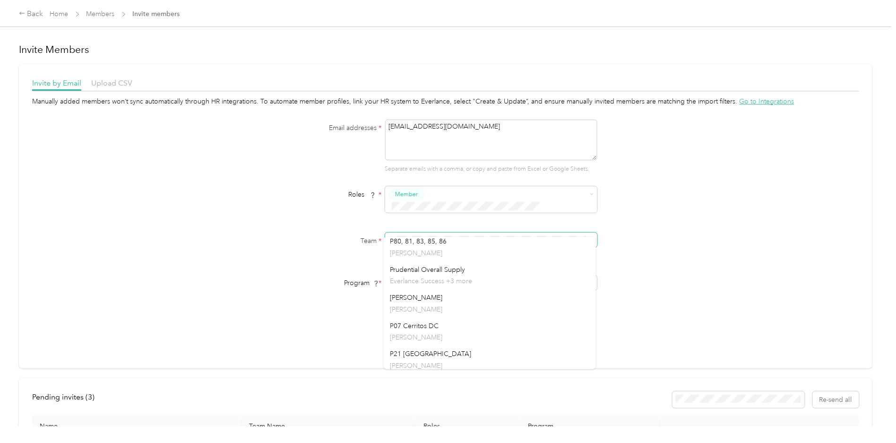
scroll to position [788, 0]
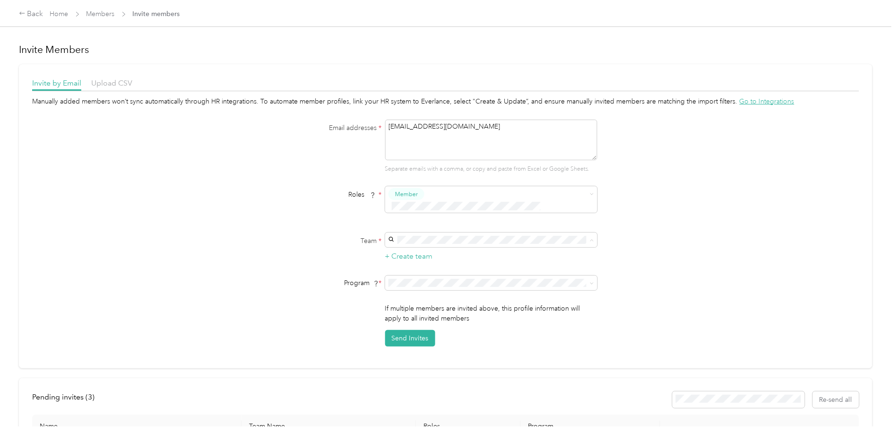
click at [432, 248] on div "Prudential Overall Supply Everlance Success +3 more" at bounding box center [490, 251] width 199 height 22
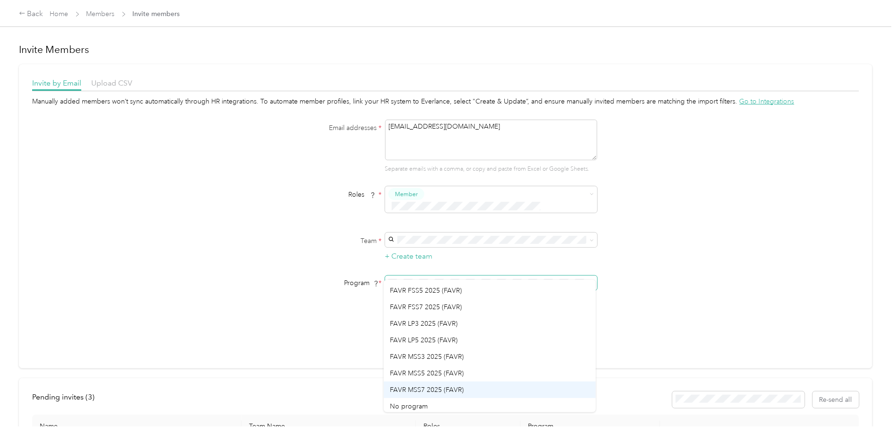
scroll to position [66, 0]
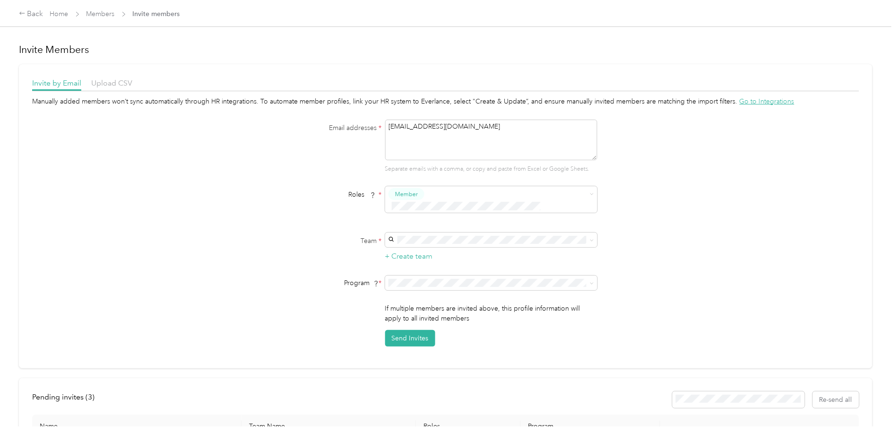
click at [437, 373] on li "FAVR MSS5 2025 (FAVR)" at bounding box center [490, 370] width 212 height 17
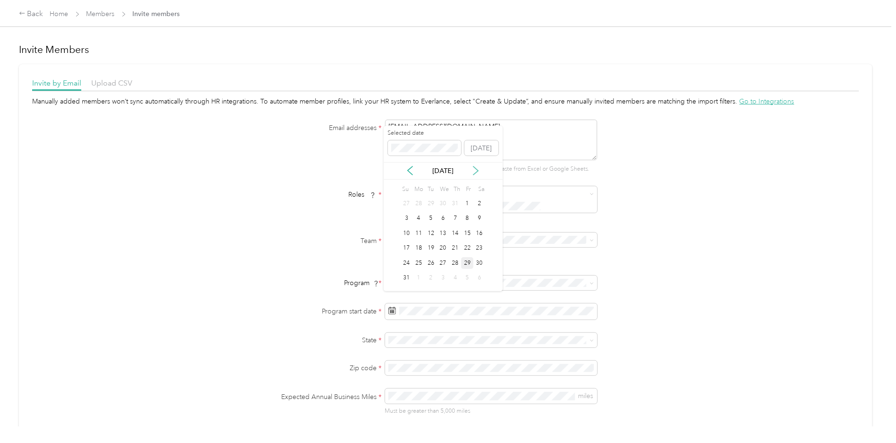
click at [476, 166] on icon at bounding box center [475, 170] width 9 height 9
click at [417, 234] on div "15" at bounding box center [419, 233] width 12 height 12
click at [405, 235] on p "[US_STATE]" at bounding box center [490, 238] width 199 height 10
click at [410, 361] on span at bounding box center [491, 368] width 212 height 15
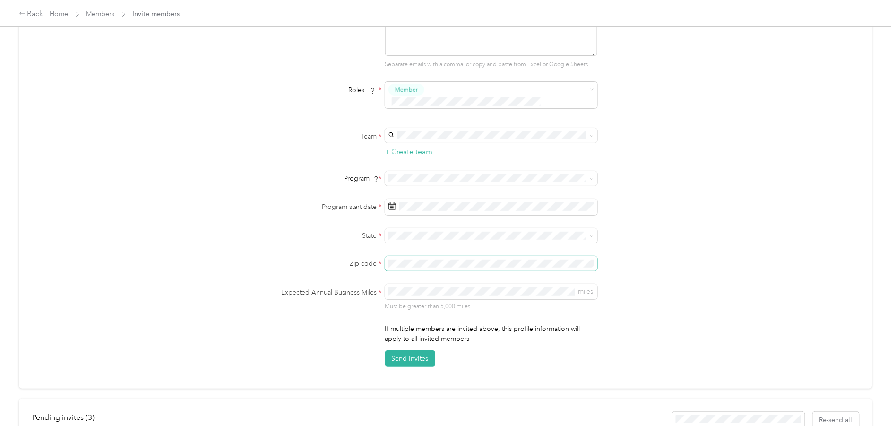
scroll to position [105, 0]
click at [411, 350] on button "Send Invites" at bounding box center [410, 358] width 50 height 17
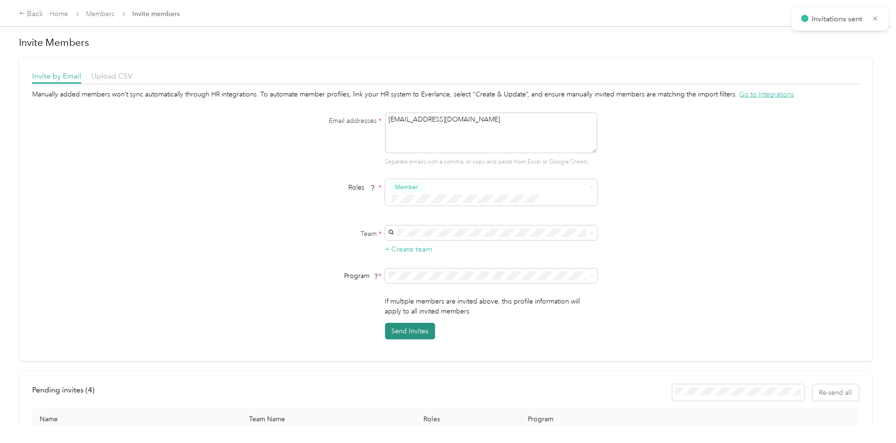
scroll to position [0, 0]
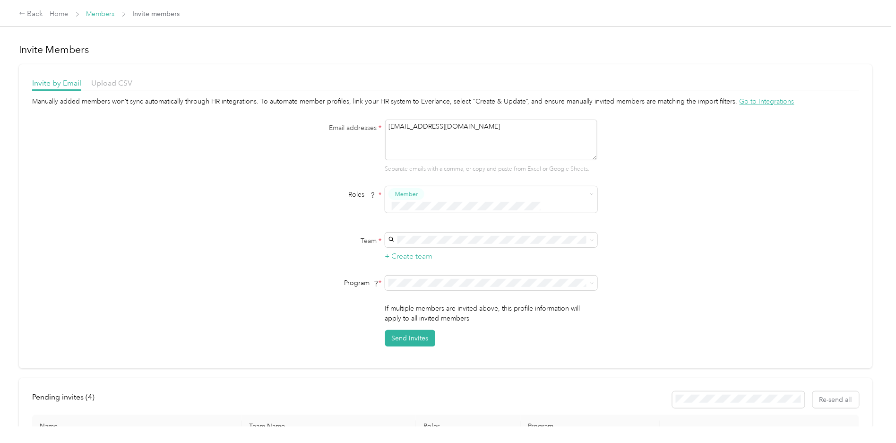
click at [97, 14] on link "Members" at bounding box center [101, 14] width 28 height 8
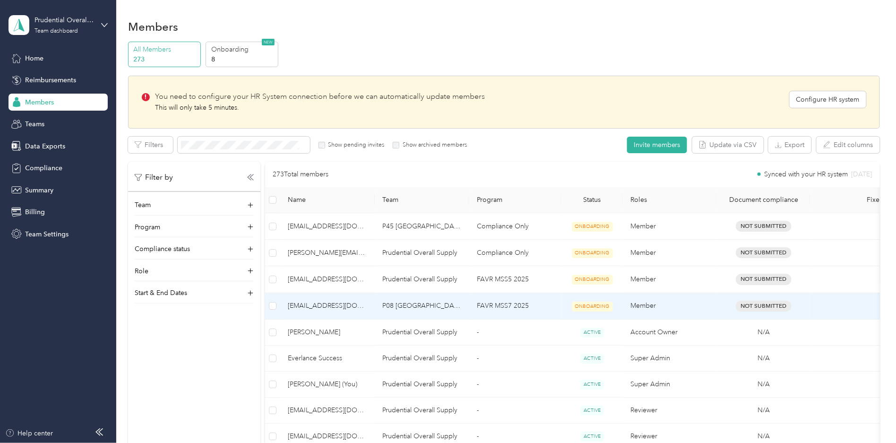
click at [348, 302] on span "[EMAIL_ADDRESS][DOMAIN_NAME]" at bounding box center [327, 306] width 79 height 10
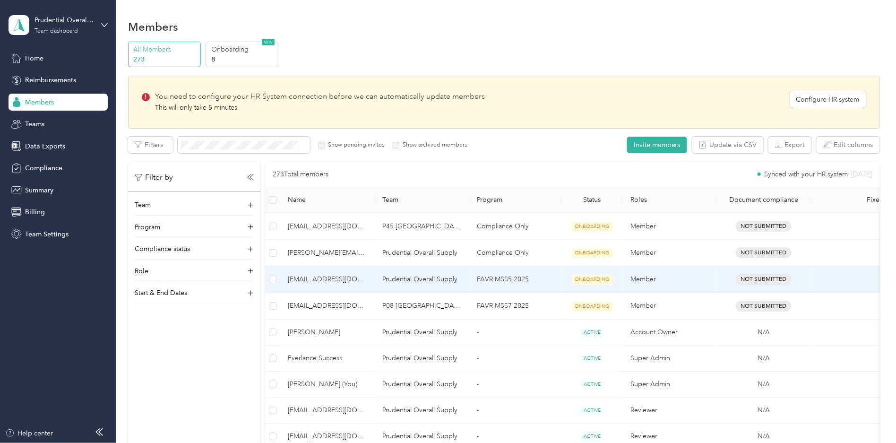
click at [347, 275] on span "[EMAIL_ADDRESS][DOMAIN_NAME]" at bounding box center [327, 279] width 79 height 10
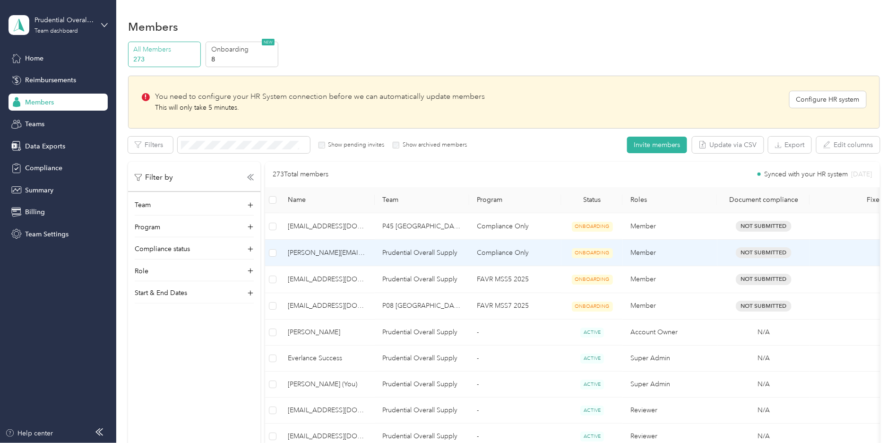
click at [347, 253] on span "[PERSON_NAME][EMAIL_ADDRESS][DOMAIN_NAME]" at bounding box center [327, 253] width 79 height 10
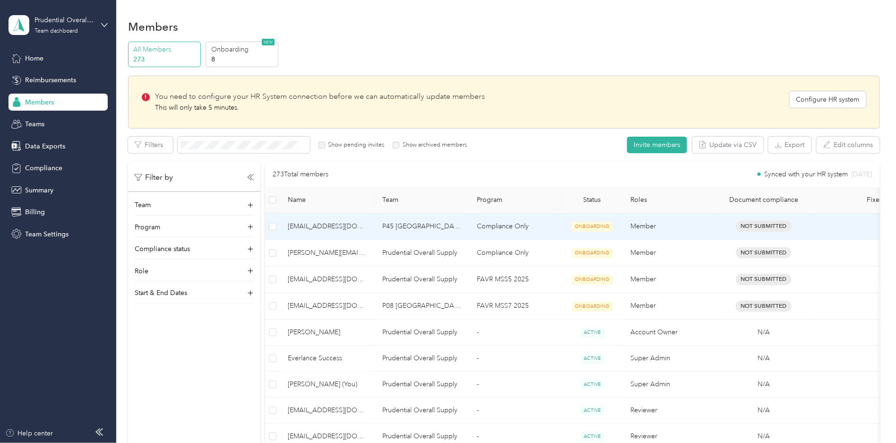
click at [347, 224] on span "[EMAIL_ADDRESS][DOMAIN_NAME]" at bounding box center [327, 226] width 79 height 10
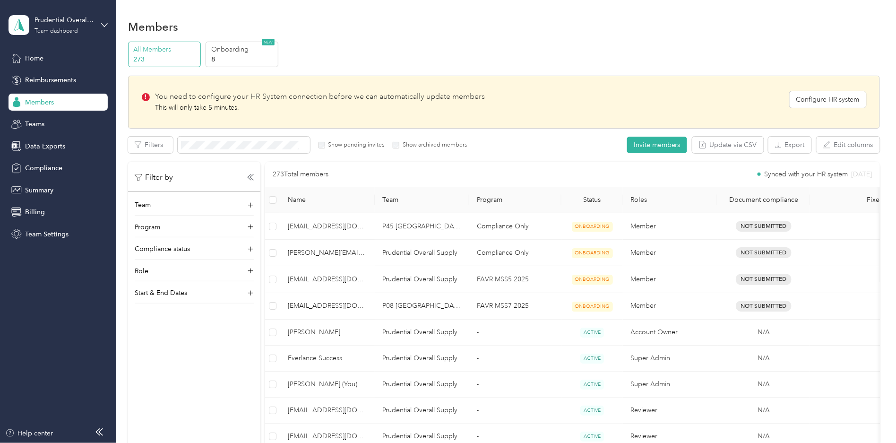
click at [348, 56] on div "All Members 273 Onboarding 8 NEW" at bounding box center [504, 55] width 752 height 26
